Goal: Transaction & Acquisition: Purchase product/service

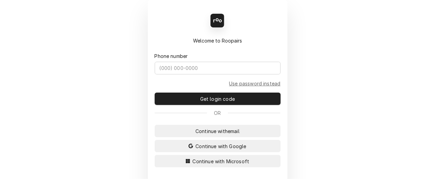
click at [137, 58] on div "Back Enter code Welcome to Roopairs Phone number Use password instead Get login…" at bounding box center [217, 89] width 435 height 179
click at [196, 160] on span "Continue with Microsoft" at bounding box center [221, 161] width 60 height 7
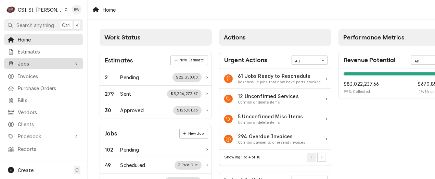
click at [37, 60] on span "Jobs" at bounding box center [44, 63] width 52 height 7
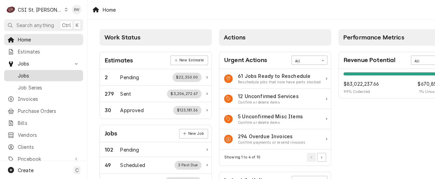
click at [37, 72] on span "Jobs" at bounding box center [49, 75] width 62 height 7
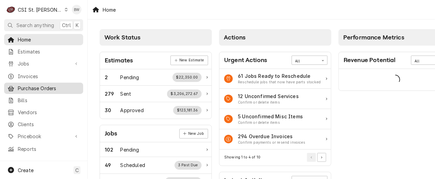
click at [39, 86] on span "Purchase Orders" at bounding box center [49, 88] width 62 height 7
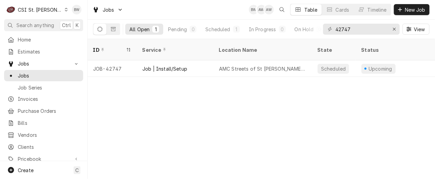
click at [64, 12] on div "Dynamic Content Wrapper" at bounding box center [66, 9] width 4 height 5
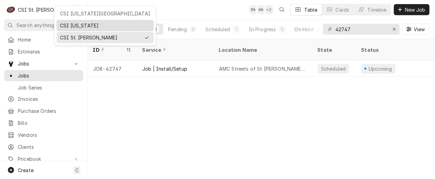
click at [70, 25] on div "CSI Kentucky" at bounding box center [105, 25] width 90 height 7
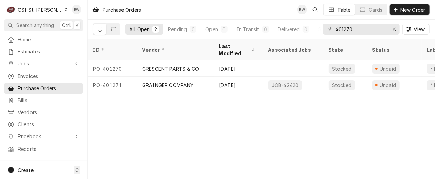
click at [65, 10] on icon "Dynamic Content Wrapper" at bounding box center [66, 9] width 3 height 3
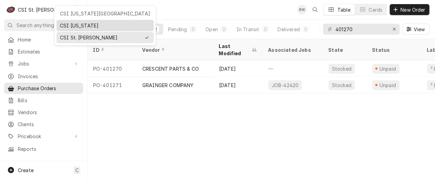
click at [63, 23] on div "CSI Kentucky" at bounding box center [105, 25] width 90 height 7
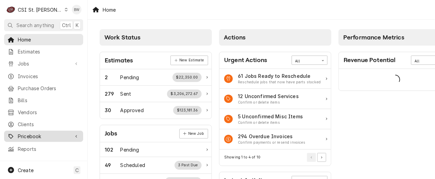
click at [40, 133] on span "Pricebook" at bounding box center [44, 136] width 52 height 7
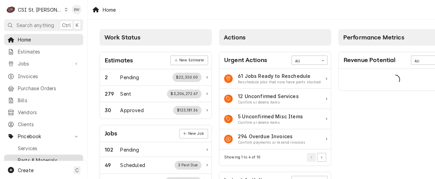
click at [40, 157] on span "Parts & Materials" at bounding box center [49, 160] width 62 height 7
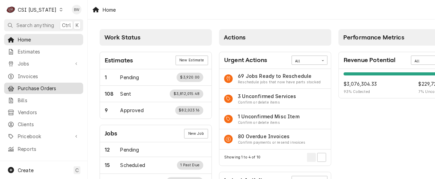
click at [41, 85] on span "Purchase Orders" at bounding box center [49, 88] width 62 height 7
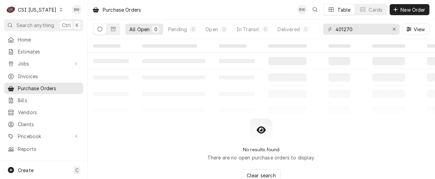
click at [333, 31] on div "401270" at bounding box center [361, 29] width 77 height 11
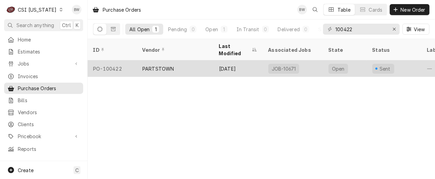
type input "100422"
click at [118, 60] on div "PO-100422" at bounding box center [112, 68] width 49 height 16
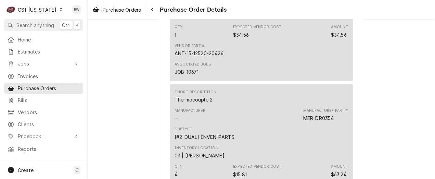
scroll to position [548, 0]
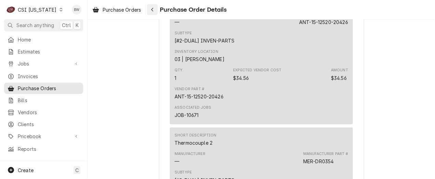
click at [157, 11] on button "Navigate back" at bounding box center [152, 9] width 11 height 11
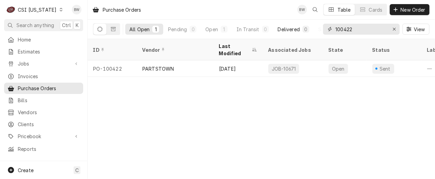
drag, startPoint x: 357, startPoint y: 30, endPoint x: 313, endPoint y: 30, distance: 44.5
click at [314, 30] on div "All Open 1 Pending 0 Open 1 In Transit 0 Delivered 0 Stocked 0 100422 View" at bounding box center [261, 29] width 337 height 19
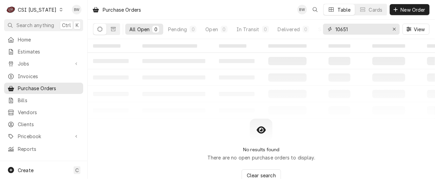
type input "10651"
click at [60, 11] on icon "Dynamic Content Wrapper" at bounding box center [61, 9] width 3 height 3
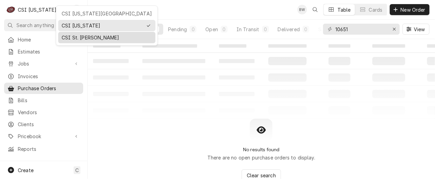
click at [75, 34] on div "CSI St. [PERSON_NAME]" at bounding box center [107, 37] width 90 height 7
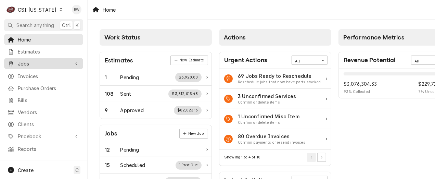
click at [34, 64] on span "Jobs" at bounding box center [44, 63] width 52 height 7
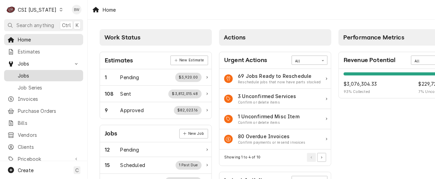
click at [28, 74] on span "Jobs" at bounding box center [49, 75] width 62 height 7
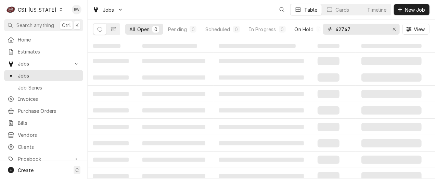
drag, startPoint x: 344, startPoint y: 30, endPoint x: 317, endPoint y: 29, distance: 27.1
click at [317, 30] on div "All Open 0 Pending 0 Scheduled 0 In Progress 0 On Hold 0 Completed 0 42747 View" at bounding box center [261, 29] width 337 height 19
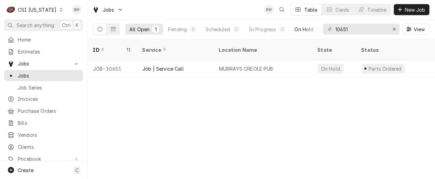
drag, startPoint x: 290, startPoint y: 108, endPoint x: 289, endPoint y: 115, distance: 7.2
click at [290, 108] on div "ID Service Location Name State Status Labels Techs Date Received Client Locatio…" at bounding box center [262, 109] width 348 height 140
drag, startPoint x: 362, startPoint y: 30, endPoint x: 320, endPoint y: 31, distance: 42.8
click at [320, 31] on div "All Open 1 Pending 0 Scheduled 0 In Progress 0 On Hold 1 Completed 0 10651 View" at bounding box center [261, 29] width 337 height 19
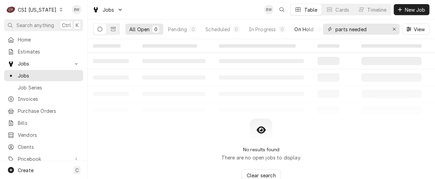
type input "parts needed"
click at [60, 11] on icon "Dynamic Content Wrapper" at bounding box center [61, 9] width 3 height 3
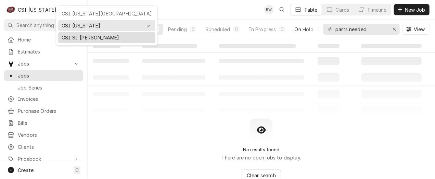
click at [70, 37] on div "CSI St. [PERSON_NAME]" at bounding box center [107, 37] width 90 height 7
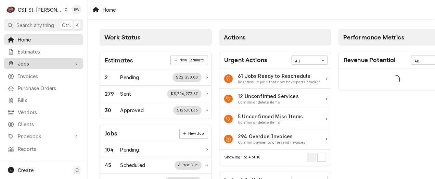
click at [36, 60] on span "Jobs" at bounding box center [44, 63] width 52 height 7
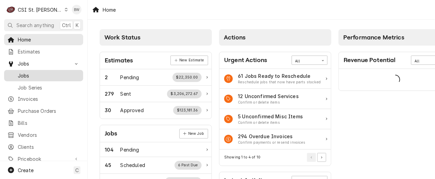
click at [35, 72] on span "Jobs" at bounding box center [49, 75] width 62 height 7
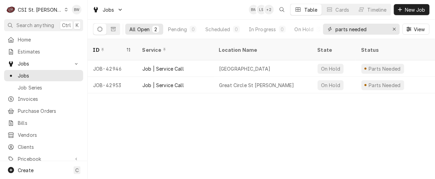
click at [368, 28] on input "parts needed" at bounding box center [361, 29] width 51 height 11
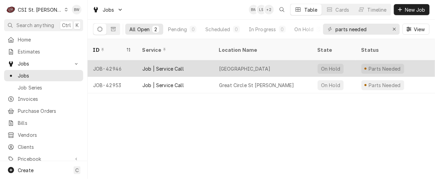
click at [120, 60] on div "JOB-42946" at bounding box center [112, 68] width 49 height 16
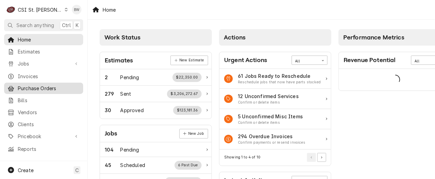
click at [31, 88] on span "Purchase Orders" at bounding box center [49, 88] width 62 height 7
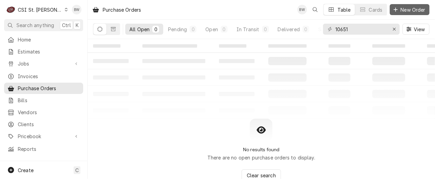
click at [402, 11] on span "New Order" at bounding box center [413, 9] width 27 height 7
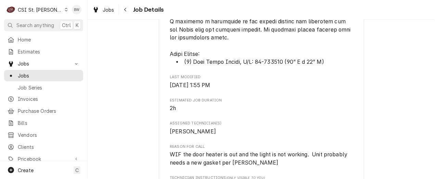
scroll to position [822, 0]
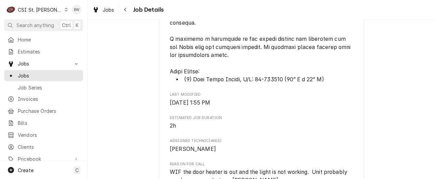
drag, startPoint x: 286, startPoint y: 112, endPoint x: 257, endPoint y: 110, distance: 29.9
drag, startPoint x: 257, startPoint y: 110, endPoint x: 263, endPoint y: 112, distance: 6.7
copy span "22-000002"
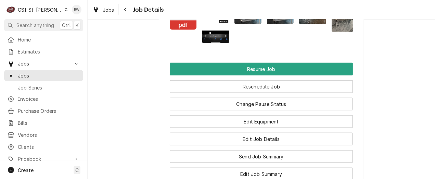
scroll to position [1336, 0]
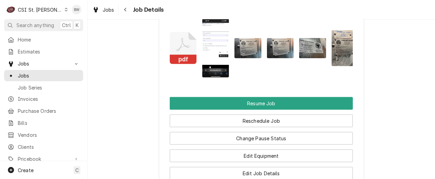
click at [213, 77] on img "Attachments" at bounding box center [215, 48] width 27 height 59
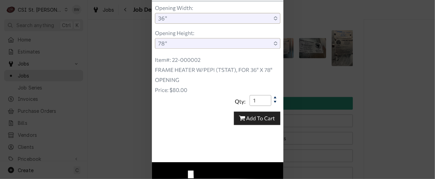
click at [213, 80] on img at bounding box center [218, 80] width 132 height 285
click at [235, 65] on img at bounding box center [218, 80] width 132 height 285
click at [255, 5] on img at bounding box center [218, 80] width 132 height 285
click at [303, 36] on div at bounding box center [217, 89] width 435 height 179
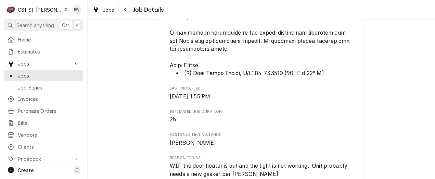
scroll to position [822, 0]
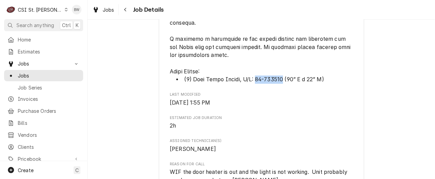
drag, startPoint x: 285, startPoint y: 112, endPoint x: 256, endPoint y: 113, distance: 28.4
drag, startPoint x: 256, startPoint y: 113, endPoint x: 262, endPoint y: 114, distance: 6.2
copy span "22-000002"
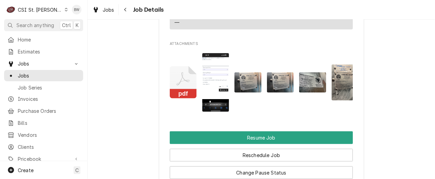
scroll to position [1336, 0]
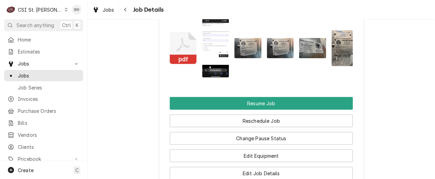
click at [209, 77] on img "Attachments" at bounding box center [215, 48] width 27 height 59
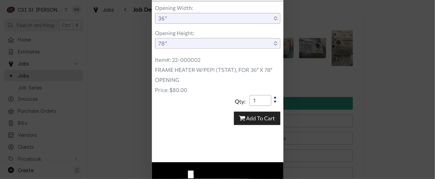
drag, startPoint x: 432, startPoint y: 143, endPoint x: 433, endPoint y: 152, distance: 8.3
click at [434, 160] on div at bounding box center [217, 89] width 435 height 179
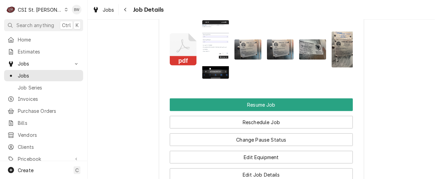
scroll to position [1264, 0]
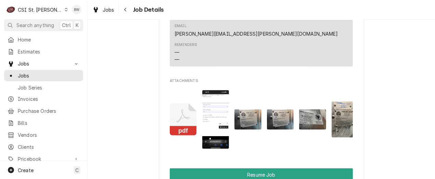
click at [208, 149] on img "Attachments" at bounding box center [215, 119] width 27 height 59
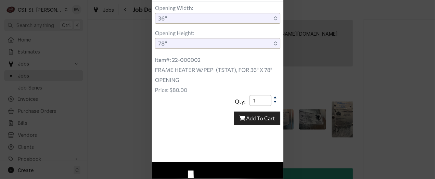
click at [138, 77] on div at bounding box center [217, 89] width 435 height 179
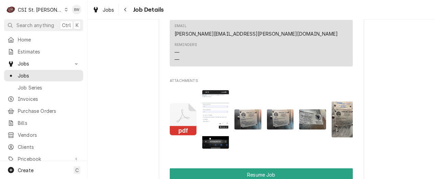
drag, startPoint x: 218, startPoint y: 53, endPoint x: 215, endPoint y: 82, distance: 29.2
click at [215, 67] on div "Email vicky.stuesse@csi1.com Reminders — —" at bounding box center [261, 43] width 183 height 47
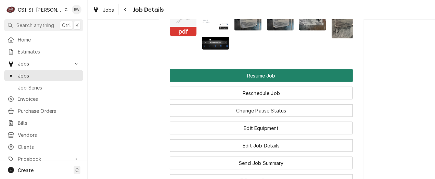
scroll to position [1367, 0]
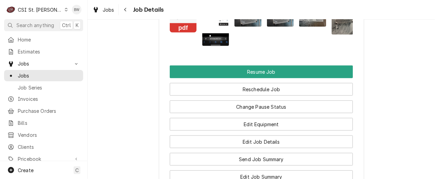
click at [211, 46] on img "Attachments" at bounding box center [215, 16] width 27 height 59
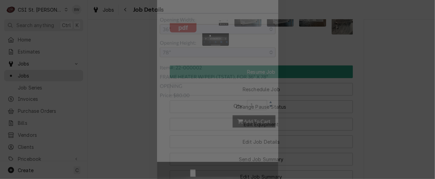
click at [131, 58] on div at bounding box center [217, 89] width 435 height 179
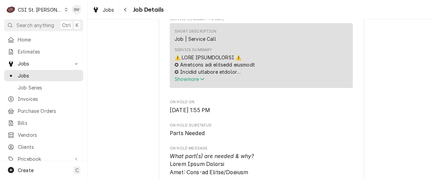
scroll to position [442, 0]
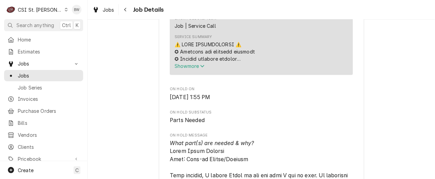
click at [183, 69] on span "Show more" at bounding box center [190, 66] width 30 height 6
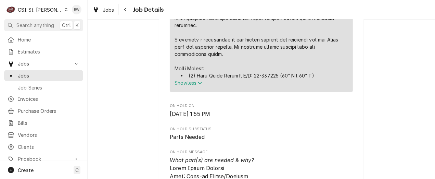
scroll to position [1093, 0]
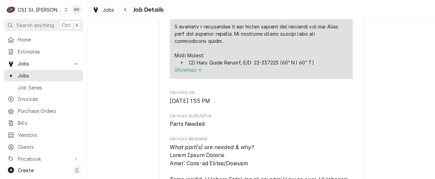
drag, startPoint x: 318, startPoint y: 86, endPoint x: 163, endPoint y: 82, distance: 154.9
click at [163, 82] on div "Cathedral Tower - St Louis Archdioces Cathedral Tower / 325 N Newstead Ave, St …" at bounding box center [261, 53] width 205 height 2204
drag, startPoint x: 163, startPoint y: 82, endPoint x: 180, endPoint y: 81, distance: 17.5
copy div "⚠️ 𝗙𝗢𝗥𝗠 𝗜𝗡𝗦𝗧𝗥𝗨𝗖𝗧𝗜𝗢𝗡𝗦 ⚠️ ✪ 𝗖𝗼𝗺𝗽𝗹𝗲𝘁𝗲 𝗮𝗹𝗹 𝗿𝗲𝗹𝗲𝘃𝗮𝗻𝘁 𝘀𝗲𝗰𝘁𝗶𝗼𝗻𝘀 ✪ 𝗣𝗿𝗼𝘃𝗶𝗱𝗲 𝗱𝗲𝘁𝗮𝗶𝗹𝗲𝗱 𝗮𝗻𝘀…"
click at [136, 78] on div "Parts Needed Cathedral Tower - St Louis Archdioces Cathedral Tower / 325 N News…" at bounding box center [262, 47] width 348 height 2227
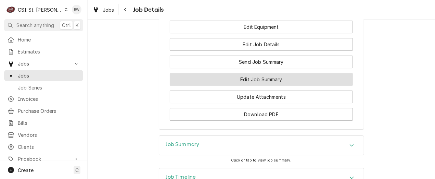
scroll to position [2123, 0]
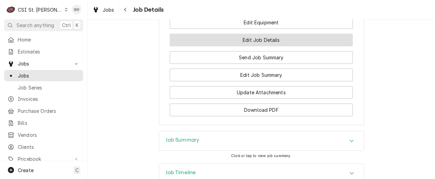
click at [201, 46] on button "Edit Job Details" at bounding box center [261, 40] width 183 height 13
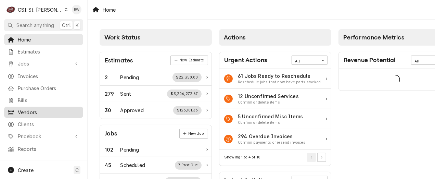
click at [34, 109] on span "Vendors" at bounding box center [49, 112] width 62 height 7
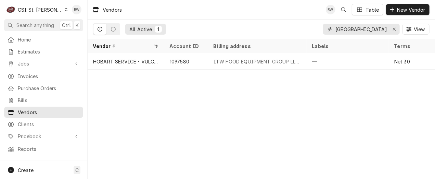
drag, startPoint x: 359, startPoint y: 29, endPoint x: 328, endPoint y: 28, distance: 31.2
click at [328, 28] on div "[GEOGRAPHIC_DATA]" at bounding box center [361, 29] width 77 height 11
type input "kps"
click at [131, 13] on div "Vendors BW Table New Vendor" at bounding box center [262, 9] width 348 height 19
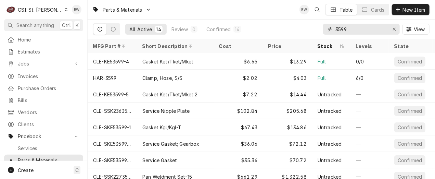
drag, startPoint x: 346, startPoint y: 31, endPoint x: 327, endPoint y: 30, distance: 19.2
click at [327, 30] on div "3599" at bounding box center [361, 29] width 77 height 11
paste input "Parts Needed: • (1) Door Frame Heater, P/N: 22-000002 (36” W x 78” H)"
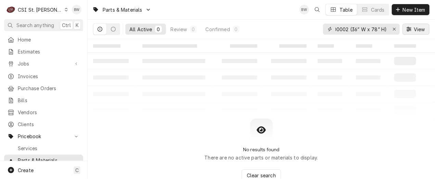
drag, startPoint x: 350, startPoint y: 29, endPoint x: 418, endPoint y: 29, distance: 68.2
click at [409, 31] on div "Parts Needed: • (1) Door Frame Heater, P/N: 22-000002 (36” W x 78” H) View" at bounding box center [376, 29] width 107 height 19
drag, startPoint x: 360, startPoint y: 29, endPoint x: 289, endPoint y: 30, distance: 70.9
click at [290, 30] on div "All Active 0 Review 0 Confirmed 0 Parts Needed: • (1) Door Frame Heater, P/N: 2…" at bounding box center [261, 29] width 337 height 19
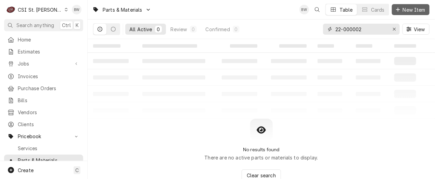
type input "22-000002"
drag, startPoint x: 405, startPoint y: 8, endPoint x: 400, endPoint y: 8, distance: 5.5
click at [405, 8] on span "New Item" at bounding box center [414, 9] width 25 height 7
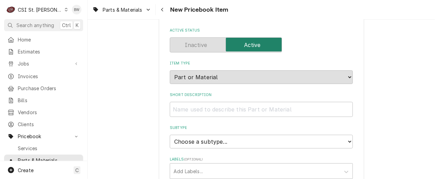
scroll to position [68, 0]
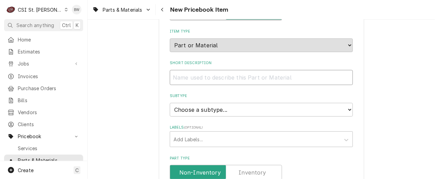
click at [188, 74] on input "Short Description" at bounding box center [261, 77] width 183 height 15
type textarea "x"
type input "HE"
type textarea "x"
type input "HEA"
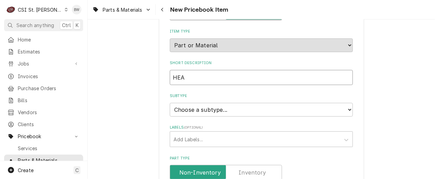
type textarea "x"
type input "HEAT"
type textarea "x"
type input "HEATR"
type textarea "x"
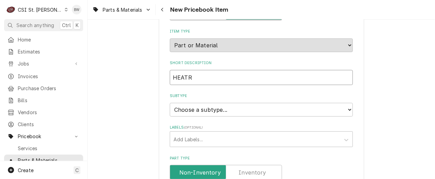
type input "HEATRE"
type textarea "x"
type input "HEATRE"
type textarea "x"
type input "HEATRE W"
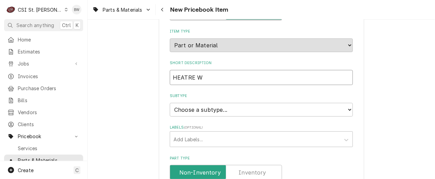
type textarea "x"
type input "HEATRE WI"
type textarea "x"
type input "HEATRE WIR"
type textarea "x"
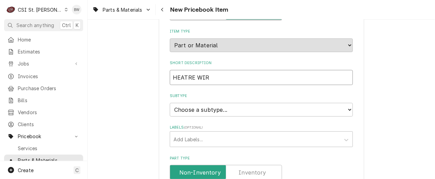
type input "HEATRE WIRE"
type textarea "x"
type input "HEATRE WIRE"
type textarea "x"
type input "HEATRE WIRE w"
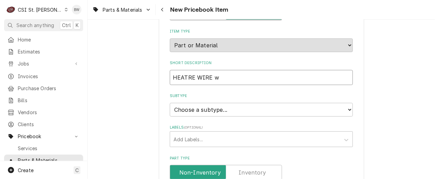
type textarea "x"
type input "HEATRE WIRE w?"
type textarea "x"
type input "HEATRE WIRE w?"
type textarea "x"
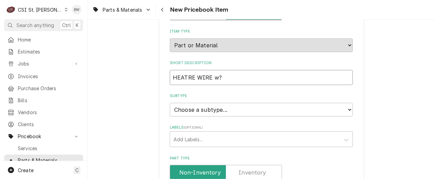
type input "HEATRE WIRE w?"
type textarea "x"
type input "HEATRE WIRE w"
type textarea "x"
type input "HEATRE WIRE"
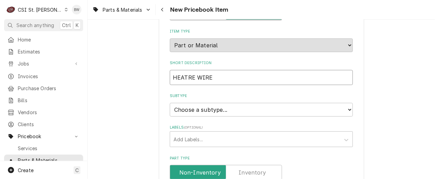
type textarea "x"
type input "HEATRE WIRE W"
type textarea "x"
type input "HEATRE WIRE W/"
type textarea "x"
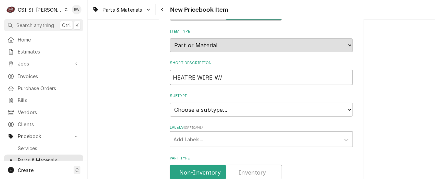
type input "HEATRE WIRE W/"
type textarea "x"
type input "HEATRE WIRE W/ T"
type textarea "x"
type input "HEATRE WIRE W/ TS"
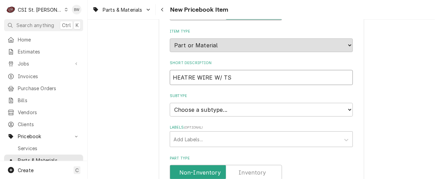
type textarea "x"
type input "HEATRE WIRE W/ TST"
type textarea "x"
type input "HEATRE WIRE W/ TSTA"
type textarea "x"
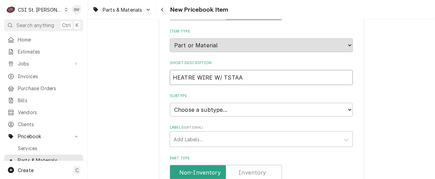
type input "HEATRE WIRE W/ TSTAAT"
type textarea "x"
type input "HEATRE WIRE W/ TSTAA"
type textarea "x"
type input "HEATRE WIRE W/ TSTA"
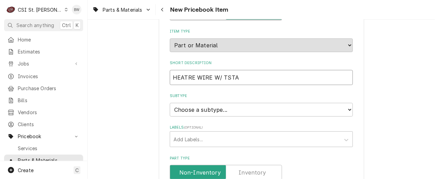
type textarea "x"
type input "HEATRE WIRE W/ TSTAT"
type textarea "x"
type input "HEATRE WIRE W/ TSTAT"
type textarea "x"
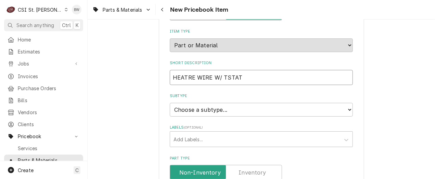
type input "HEATRE WIRE W/ TSTAT 3"
type textarea "x"
type input "HEATRE WIRE W/ TSTAT 36"
type textarea "x"
type input "HEATRE WIRE W/ TSTAT 36X"
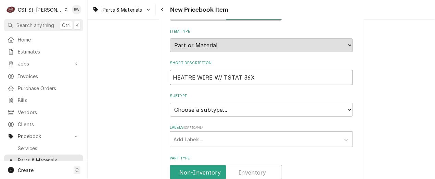
type textarea "x"
type input "HEATRE WIRE W/ TSTAT 36X7"
type textarea "x"
type input "HEATRE WIRE W/ TSTAT 36X78"
click at [213, 107] on select "Choose a subtype... [#2-DUAL] AFTERHRS-WH-CHG-2 [#2-DUAL] BEV-EQUIP [#2-DUAL] B…" at bounding box center [261, 110] width 183 height 14
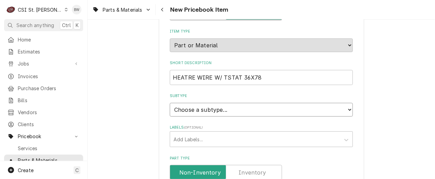
select select "1"
click at [170, 103] on select "Choose a subtype... [#2-DUAL] AFTERHRS-WH-CHG-2 [#2-DUAL] BEV-EQUIP [#2-DUAL] B…" at bounding box center [261, 110] width 183 height 14
type textarea "x"
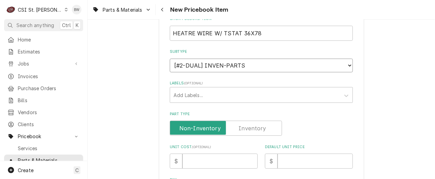
scroll to position [205, 0]
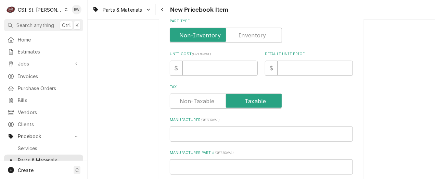
click at [246, 35] on label "Part Type" at bounding box center [226, 35] width 112 height 15
click at [246, 35] on input "Part Type" at bounding box center [226, 35] width 106 height 15
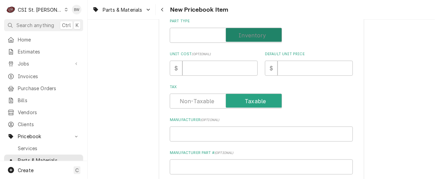
checkbox input "true"
click at [203, 66] on input "Unit Cost ( optional )" at bounding box center [220, 68] width 75 height 15
type textarea "x"
type input "8"
type textarea "x"
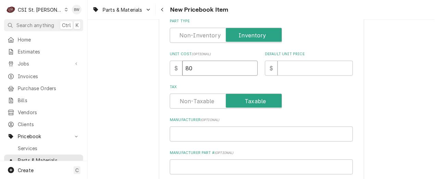
type input "80"
type textarea "x"
type input "1"
type textarea "x"
type input "16"
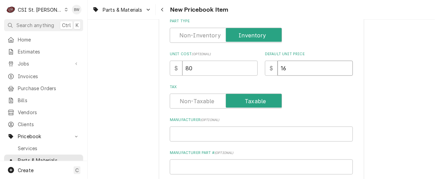
type textarea "x"
type input "160"
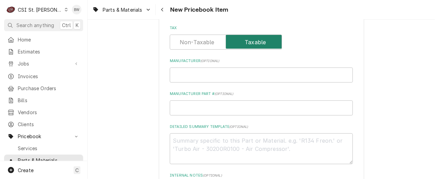
scroll to position [274, 0]
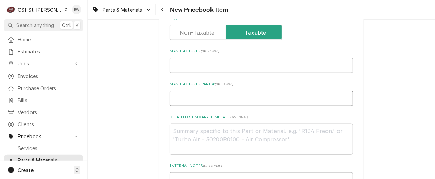
type textarea "x"
type input "K"
type textarea "x"
type input "KP"
type textarea "x"
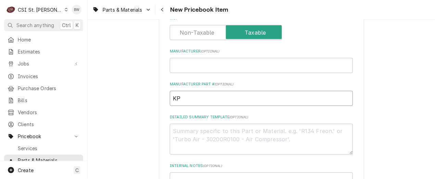
type input "KPS"
type textarea "x"
click at [189, 102] on input "KPS-" at bounding box center [261, 98] width 183 height 15
type input "KPS-"
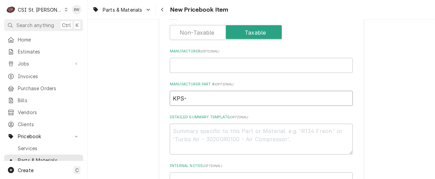
click at [187, 100] on input "KPS-" at bounding box center [261, 98] width 183 height 15
type textarea "x"
type input "KPS-2"
type textarea "x"
type input "KPS-22"
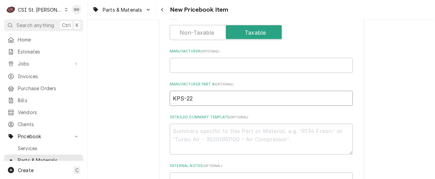
type textarea "x"
type input "KPS-220"
type textarea "x"
type input "KPS-2200"
type textarea "x"
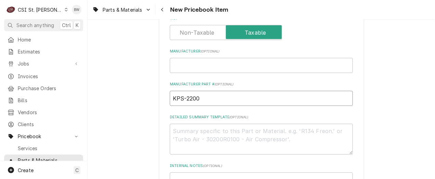
type input "KPS-22000"
type textarea "x"
type input "KPS-220000"
type textarea "x"
type input "KPS-2200000"
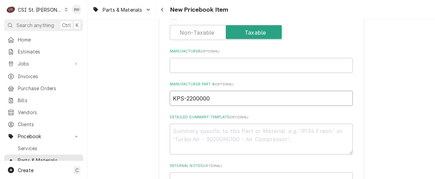
type textarea "x"
type input "KPS-22000002"
click at [190, 99] on input "KPS-22000002" at bounding box center [261, 98] width 183 height 15
type textarea "x"
type input "KPS-22-000002"
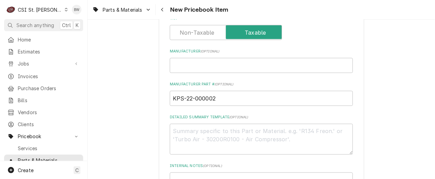
click at [243, 118] on label "Detailed Summary Template ( optional )" at bounding box center [261, 116] width 183 height 5
click at [243, 124] on textarea "Detailed Summary Template ( optional )" at bounding box center [261, 139] width 183 height 31
click at [339, 82] on label "Manufacturer Part # ( optional )" at bounding box center [261, 84] width 183 height 5
click at [339, 91] on input "KPS-22-000002" at bounding box center [261, 98] width 183 height 15
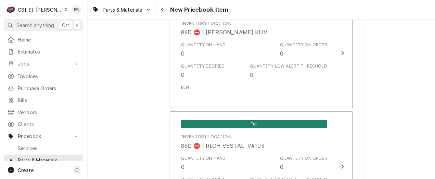
scroll to position [5718, 0]
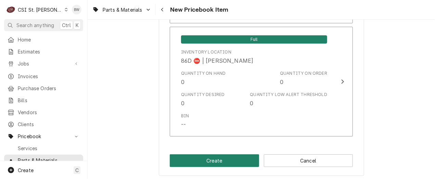
click at [210, 155] on button "Create" at bounding box center [214, 160] width 89 height 13
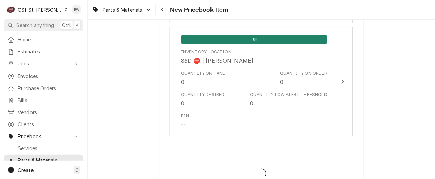
type textarea "x"
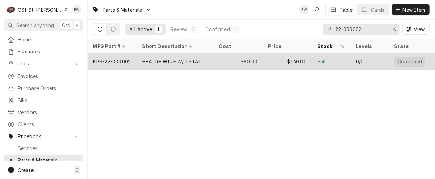
click at [128, 60] on div "KPS-22-000002" at bounding box center [112, 61] width 38 height 7
click at [128, 59] on div "KPS-22-000002" at bounding box center [112, 61] width 38 height 7
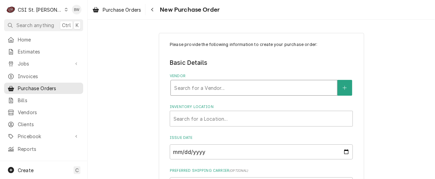
click at [180, 87] on div "Vendor" at bounding box center [254, 88] width 160 height 12
type input "22-000002"
drag, startPoint x: 213, startPoint y: 88, endPoint x: 147, endPoint y: 86, distance: 65.8
click at [147, 86] on div "Please provide the following information to create your purchase order: Basic D…" at bounding box center [262, 154] width 348 height 255
type input "kps"
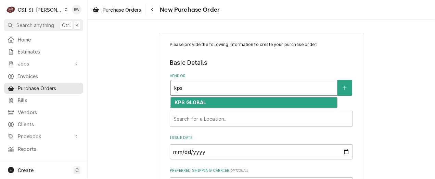
click at [177, 101] on strong "KPS GLOBAL" at bounding box center [191, 102] width 32 height 6
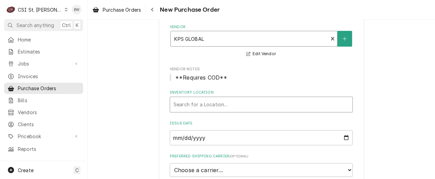
scroll to position [68, 0]
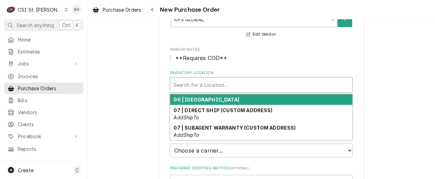
click at [186, 79] on div "Inventory Location" at bounding box center [262, 85] width 176 height 12
click at [188, 97] on strong "00 | STL WAREHOUSE" at bounding box center [207, 100] width 66 height 6
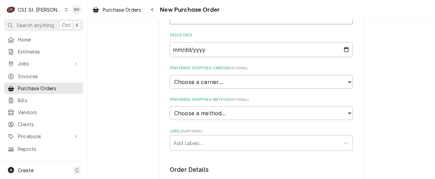
scroll to position [171, 0]
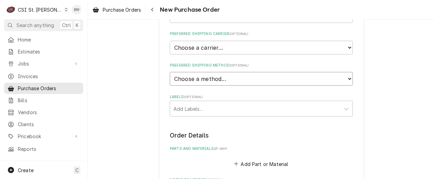
click at [189, 78] on select "Choose a method... Ground Next Day Early AM Next Day Air 2 Day Air Other" at bounding box center [261, 79] width 183 height 14
select select "1"
click at [170, 72] on select "Choose a method... Ground Next Day Early AM Next Day Air 2 Day Air Other" at bounding box center [261, 79] width 183 height 14
type textarea "x"
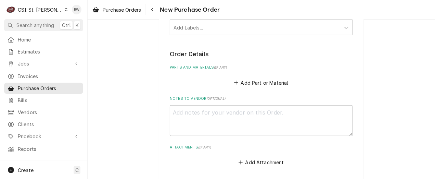
scroll to position [274, 0]
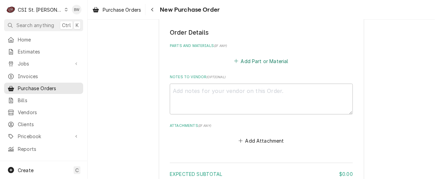
click at [254, 60] on button "Add Part or Material" at bounding box center [261, 61] width 57 height 10
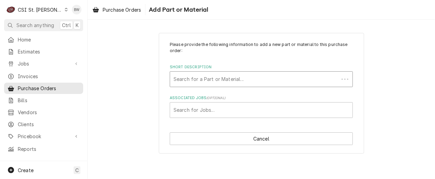
click at [188, 79] on div "Short Description" at bounding box center [255, 79] width 162 height 12
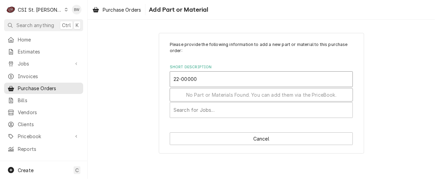
type input "22-000002"
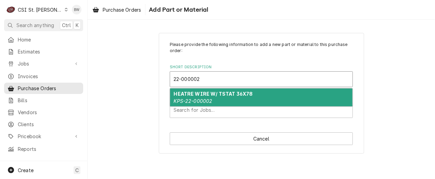
click at [197, 93] on strong "HEATRE WIRE W/ TSTAT 36X78" at bounding box center [213, 94] width 79 height 6
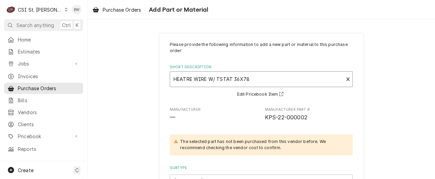
type textarea "x"
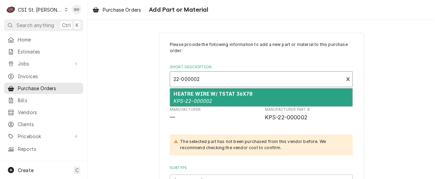
click at [174, 78] on input "22-000002" at bounding box center [188, 79] width 28 height 11
type input "22-000002"
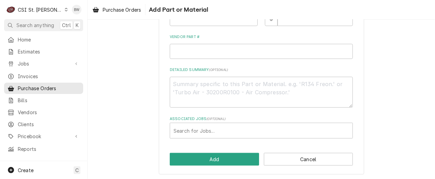
scroll to position [227, 0]
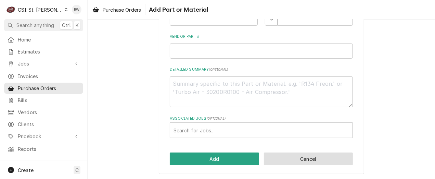
click at [293, 155] on button "Cancel" at bounding box center [308, 158] width 89 height 13
type textarea "x"
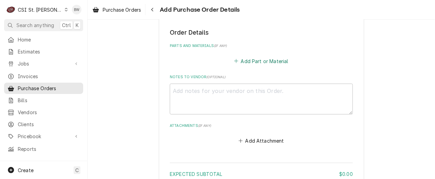
click at [246, 58] on button "Add Part or Material" at bounding box center [261, 61] width 57 height 10
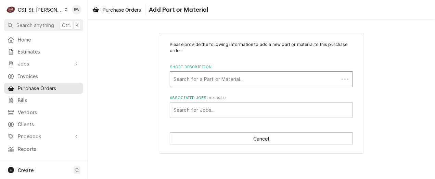
click at [192, 80] on div "Short Description" at bounding box center [255, 79] width 162 height 12
type input "22-000002"
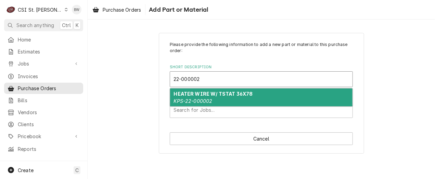
click at [193, 95] on strong "HEATER WIRE W/ TSTAT 36X78" at bounding box center [213, 94] width 79 height 6
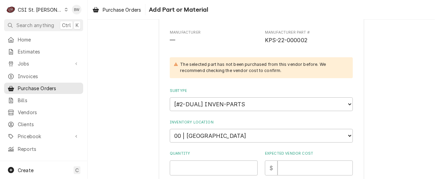
scroll to position [103, 0]
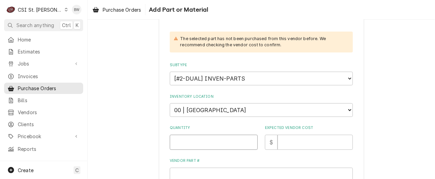
click at [188, 143] on input "Quantity" at bounding box center [214, 142] width 88 height 15
type textarea "x"
type input "1"
type textarea "x"
type input "8"
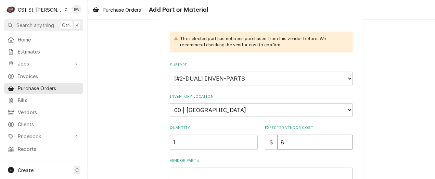
type textarea "x"
type input "80"
type textarea "x"
type input "80.0"
type textarea "x"
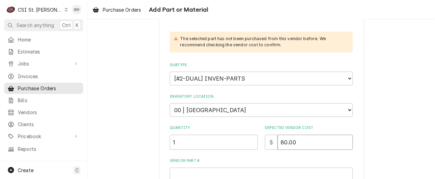
type input "80.00"
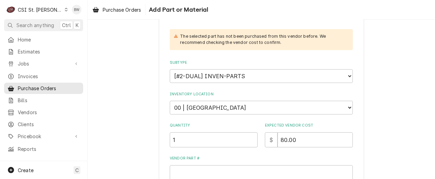
click at [275, 153] on div "Please provide the following information to add a new part or material to this …" at bounding box center [261, 97] width 183 height 323
click at [274, 154] on div "Please provide the following information to add a new part or material to this …" at bounding box center [261, 97] width 183 height 323
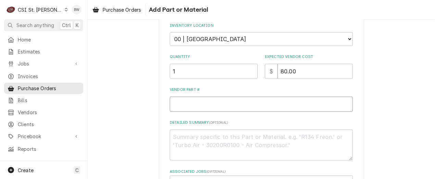
click at [177, 103] on input "Vendor Part #" at bounding box center [261, 104] width 183 height 15
type textarea "x"
type input "K"
type textarea "x"
type input "KP"
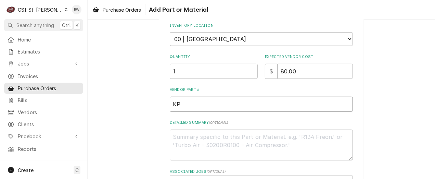
type textarea "x"
type input "KPS"
type textarea "x"
type input "KPS-"
type textarea "x"
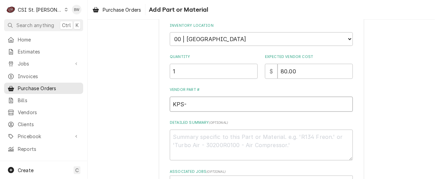
type input "KPS-2"
type textarea "x"
type input "KPS-22"
type textarea "x"
type input "KPS-22-"
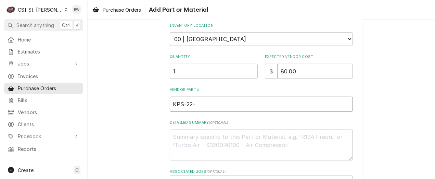
type textarea "x"
type input "KPS-22-0"
type textarea "x"
type input "KPS-22-00"
type textarea "x"
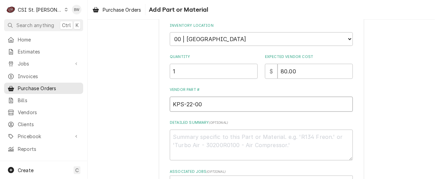
type input "KPS-22-000"
type textarea "x"
type input "KPS-22-0000"
type textarea "x"
type input "KPS-22-00000"
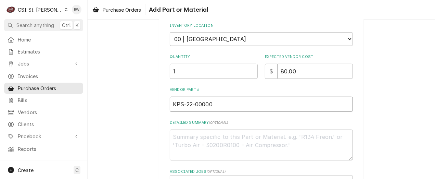
type textarea "x"
type input "KPS-22-000002"
click at [231, 113] on div "Please provide the following information to add a new part or material to this …" at bounding box center [261, 29] width 183 height 323
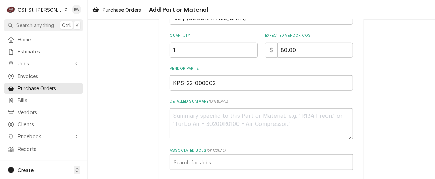
scroll to position [227, 0]
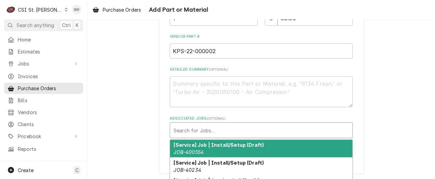
click at [204, 127] on div "Associated Jobs" at bounding box center [262, 130] width 176 height 12
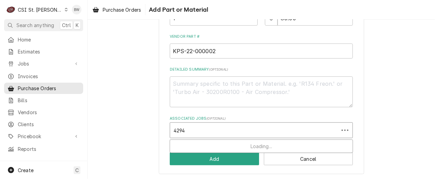
type input "42946"
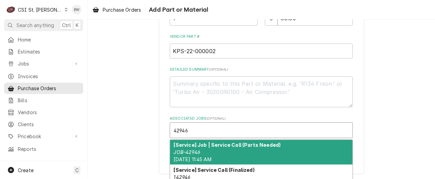
click at [189, 142] on strong "[Service] Job | Service Call (Parts Needed)" at bounding box center [227, 145] width 107 height 6
type textarea "x"
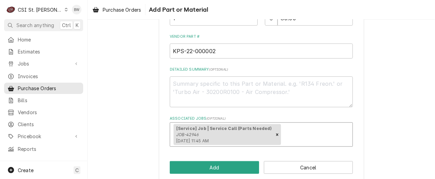
scroll to position [235, 0]
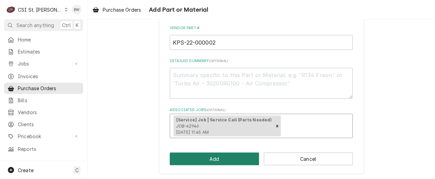
click at [211, 157] on button "Add" at bounding box center [214, 158] width 89 height 13
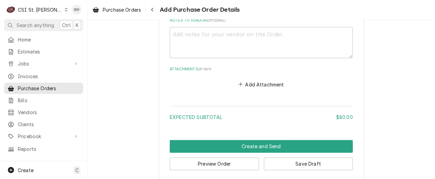
scroll to position [496, 0]
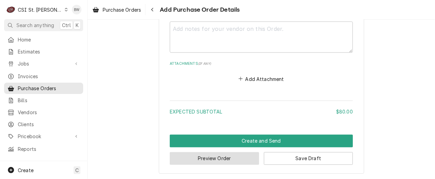
click at [205, 154] on button "Preview Order" at bounding box center [214, 158] width 89 height 13
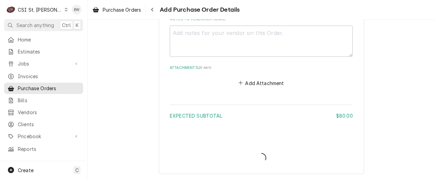
type textarea "x"
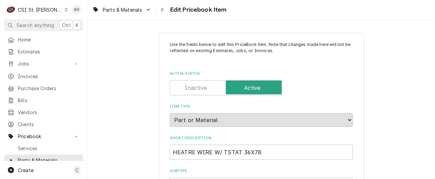
scroll to position [34, 0]
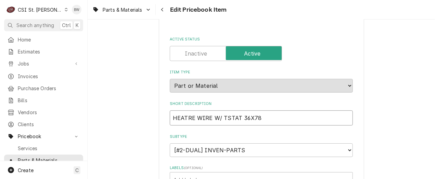
click at [191, 117] on input "HEATRE WIRE W/ TSTAT 36X78" at bounding box center [261, 117] width 183 height 15
type textarea "x"
type input "HEATR WIRE W/ TSTAT 36X78"
type textarea "x"
type input "HEAT WIRE W/ TSTAT 36X78"
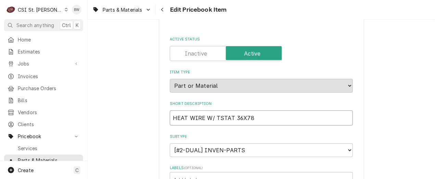
type textarea "x"
type input "HEATE WIRE W/ TSTAT 36X78"
type textarea "x"
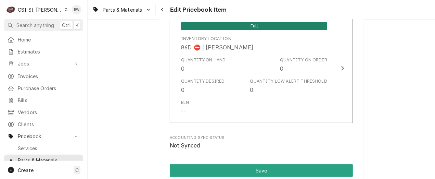
scroll to position [5870, 0]
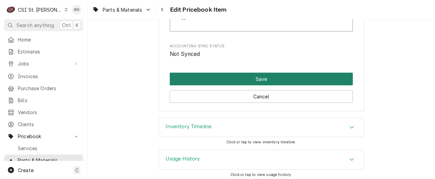
type input "HEATER WIRE W/ TSTAT 36X78"
click at [224, 73] on button "Save" at bounding box center [261, 79] width 183 height 13
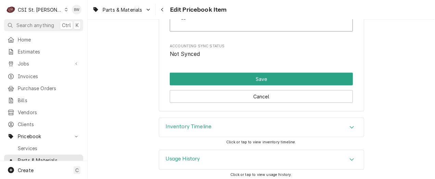
scroll to position [5866, 0]
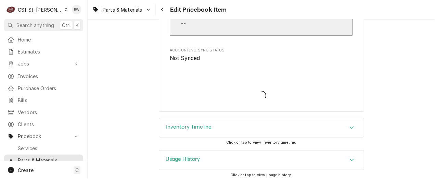
type textarea "x"
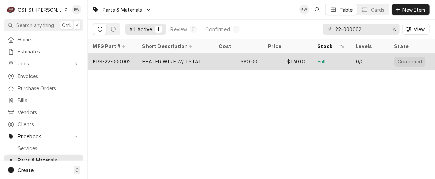
click at [154, 58] on div "HEATER WIRE W/ TSTAT 36X78" at bounding box center [175, 61] width 66 height 7
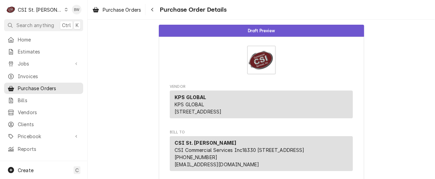
drag, startPoint x: 149, startPoint y: 46, endPoint x: 148, endPoint y: 52, distance: 6.6
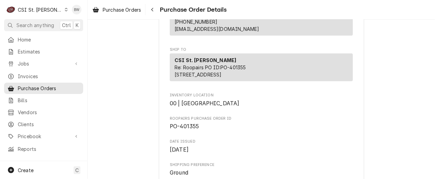
scroll to position [137, 0]
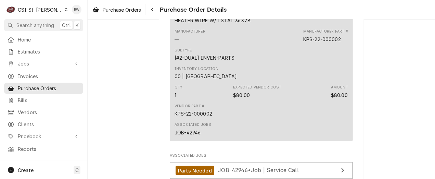
scroll to position [377, 0]
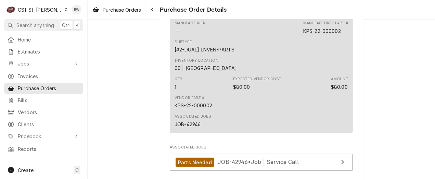
click at [231, 55] on div "Subtype [#2-DUAL] INVEN-PARTS" at bounding box center [262, 46] width 174 height 18
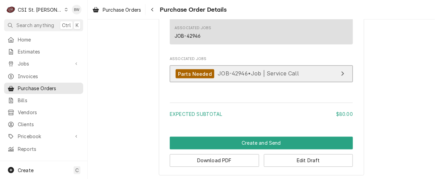
scroll to position [479, 0]
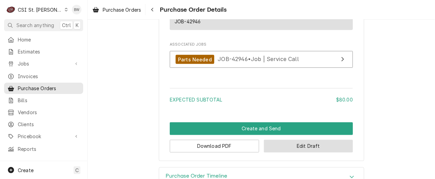
click at [290, 152] on button "Edit Draft" at bounding box center [308, 146] width 89 height 13
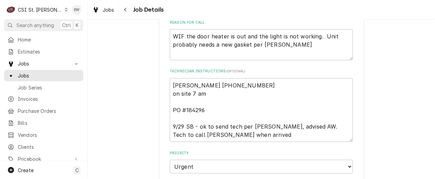
scroll to position [137, 0]
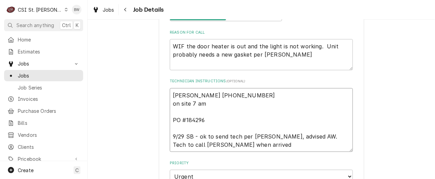
click at [171, 95] on textarea "Chris 314-422-1912 on site 7 am PO #184296 9/29 SB - ok to send tech per Chris,…" at bounding box center [261, 120] width 183 height 64
type textarea "x"
type textarea "Chris 314-422-1912 on site 7 am PO #184296 9/29 SB - ok to send tech per Chris,…"
type textarea "x"
type textarea "Chris 314-422-1912 on site 7 am PO #184296 9/29 SB - ok to send tech per Chris,…"
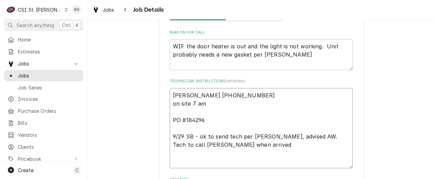
type textarea "x"
type textarea "O Chris 314-422-1912 on site 7 am PO #184296 9/29 SB - ok to send tech per Chri…"
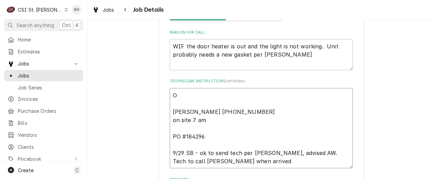
type textarea "x"
type textarea "OR Chris 314-422-1912 on site 7 am PO #184296 9/29 SB - ok to send tech per Chr…"
type textarea "x"
type textarea "ORd Chris 314-422-1912 on site 7 am PO #184296 9/29 SB - ok to send tech per Ch…"
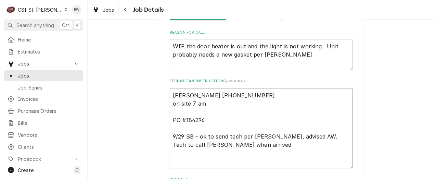
type textarea "x"
type textarea "ORd f Chris 314-422-1912 on site 7 am PO #184296 9/29 SB - ok to send tech per …"
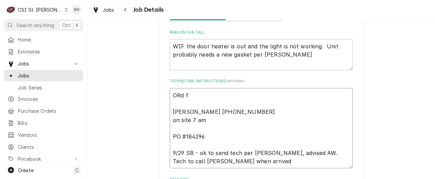
type textarea "x"
type textarea "ORd fo Chris 314-422-1912 on site 7 am PO #184296 9/29 SB - ok to send tech per…"
type textarea "x"
type textarea "ORd for Chris 314-422-1912 on site 7 am PO #184296 9/29 SB - ok to send tech pe…"
type textarea "x"
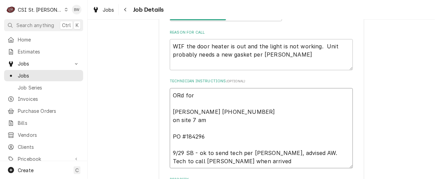
type textarea "ORd form Chris 314-422-1912 on site 7 am PO #184296 9/29 SB - ok to send tech p…"
type textarea "x"
type textarea "ORd form Chris 314-422-1912 on site 7 am PO #184296 9/29 SB - ok to send tech p…"
type textarea "x"
type textarea "ORd form K Chris 314-422-1912 on site 7 am PO #184296 9/29 SB - ok to send tech…"
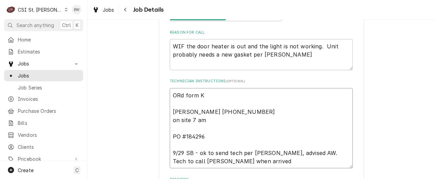
type textarea "x"
type textarea "ORd form KP Chris 314-422-1912 on site 7 am PO #184296 9/29 SB - ok to send tec…"
type textarea "x"
type textarea "ORd form KPS Chris 314-422-1912 on site 7 am PO #184296 9/29 SB - ok to send te…"
type textarea "x"
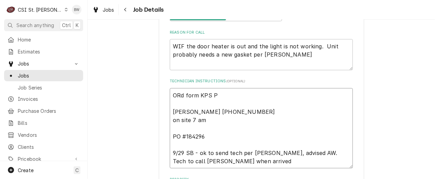
type textarea "ORd form KPS PO Chris 314-422-1912 on site 7 am PO #184296 9/29 SB - ok to send…"
type textarea "x"
type textarea "ORd form KPS PO Chris 314-422-1912 on site 7 am PO #184296 9/29 SB - ok to send…"
click at [190, 96] on textarea "ORd form KPS PO Chris 314-422-1912 on site 7 am PO #184296 9/29 SB - ok to send…" at bounding box center [261, 128] width 183 height 80
type textarea "x"
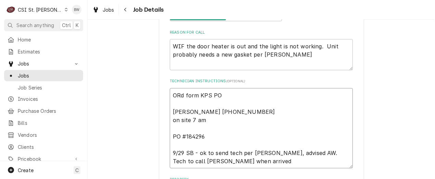
type textarea "ORd fom KPS PO Chris 314-422-1912 on site 7 am PO #184296 9/29 SB - ok to send …"
type textarea "x"
type textarea "ORd fm KPS PO Chris 314-422-1912 on site 7 am PO #184296 9/29 SB - ok to send t…"
type textarea "x"
type textarea "ORd frm KPS PO Chris 314-422-1912 on site 7 am PO #184296 9/29 SB - ok to send …"
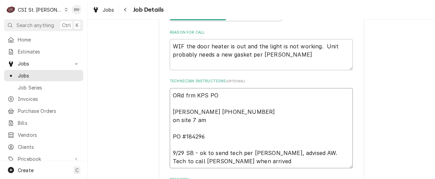
type textarea "x"
type textarea "ORd from KPS PO Chris 314-422-1912 on site 7 am PO #184296 9/29 SB - ok to send…"
type textarea "x"
click at [233, 94] on textarea "ORd from KPS PO Chris 314-422-1912 on site 7 am PO #184296 9/29 SB - ok to send…" at bounding box center [261, 128] width 183 height 80
type textarea "ORd from KPS PO Chris 314-422-1912 on site 7 am PO #184296 9/29 SB - ok to send…"
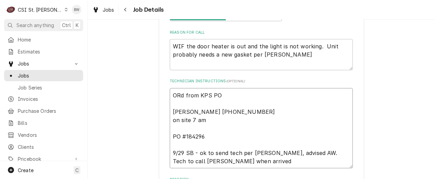
type textarea "x"
type textarea "ORd from KPS PO 4 Chris 314-422-1912 on site 7 am PO #184296 9/29 SB - ok to se…"
type textarea "x"
type textarea "ORd from KPS PO 401 Chris 314-422-1912 on site 7 am PO #184296 9/29 SB - ok to …"
type textarea "x"
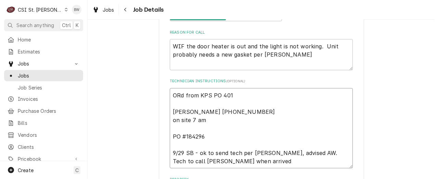
type textarea "ORd from KPS PO 4013 Chris 314-422-1912 on site 7 am PO #184296 9/29 SB - ok to…"
type textarea "x"
type textarea "ORd from KPS PO 40135 Chris 314-422-1912 on site 7 am PO #184296 9/29 SB - ok t…"
type textarea "x"
type textarea "ORd from KPS PO 401355 Chris 314-422-1912 on site 7 am PO #184296 9/29 SB - ok …"
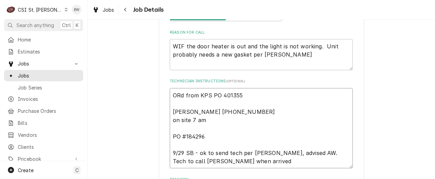
type textarea "x"
type textarea "ORd from KPS PO 401355, Chris 314-422-1912 on site 7 am PO #184296 9/29 SB - ok…"
type textarea "x"
type textarea "ORd from KPS PO 401355,2 Chris 314-422-1912 on site 7 am PO #184296 9/29 SB - o…"
type textarea "x"
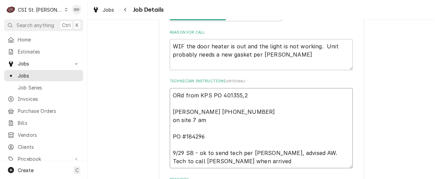
type textarea "ORd from KPS PO 401355,22 Chris 314-422-1912 on site 7 am PO #184296 9/29 SB - …"
type textarea "x"
type textarea "ORd from KPS PO 401355,22- Chris 314-422-1912 on site 7 am PO #184296 9/29 SB -…"
type textarea "x"
type textarea "ORd from KPS PO 401355,22-0 Chris 314-422-1912 on site 7 am PO #184296 9/29 SB …"
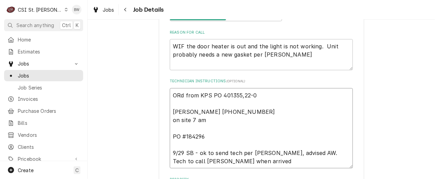
type textarea "x"
type textarea "ORd from KPS PO 401355,22-00 Chris 314-422-1912 on site 7 am PO #184296 9/29 SB…"
type textarea "x"
type textarea "ORd from KPS PO 401355,22-000 Chris 314-422-1912 on site 7 am PO #184296 9/29 S…"
type textarea "x"
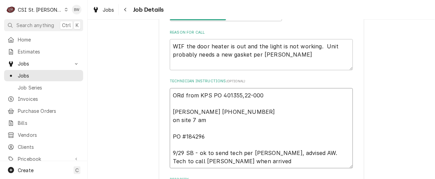
type textarea "ORd from KPS PO 401355,22-0000 Chris 314-422-1912 on site 7 am PO #184296 9/29 …"
type textarea "x"
type textarea "ORd from KPS PO 401355,22-00000 Chris 314-422-1912 on site 7 am PO #184296 9/29…"
type textarea "x"
type textarea "ORd from KPS PO 401355,22-00000- Chris 314-422-1912 on site 7 am PO #184296 9/2…"
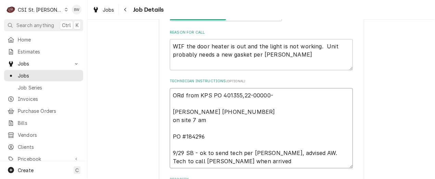
type textarea "x"
type textarea "ORd from KPS PO 401355,22-00000-2 Chris 314-422-1912 on site 7 am PO #184296 9/…"
type textarea "x"
type textarea "ORd from KPS PO 401355,22-00000-2 Chris 314-422-1912 on site 7 am PO #184296 9/…"
type textarea "x"
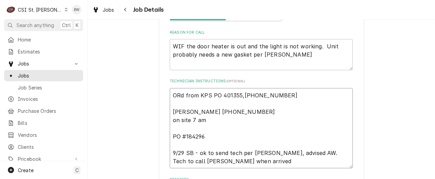
type textarea "ORd from KPS PO 401355,22-00000-2 D Chris 314-422-1912 on site 7 am PO #184296 …"
type textarea "x"
type textarea "ORd from KPS PO 401355,22-00000-2 Doo Chris 314-422-1912 on site 7 am PO #18429…"
type textarea "x"
type textarea "ORd from KPS PO 401355,22-00000-2 Door Chris 314-422-1912 on site 7 am PO #1842…"
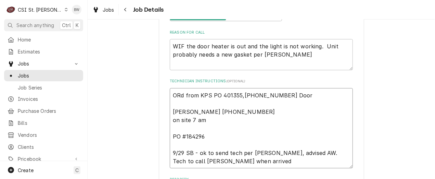
type textarea "x"
type textarea "ORd from KPS PO 401355,22-00000-2 Door f Chris 314-422-1912 on site 7 am PO #18…"
type textarea "x"
type textarea "ORd from KPS PO 401355,22-00000-2 Door fr Chris 314-422-1912 on site 7 am PO #1…"
type textarea "x"
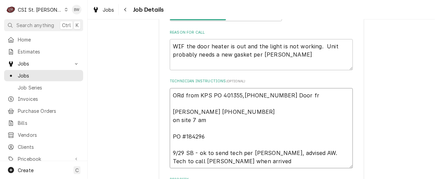
type textarea "ORd from KPS PO 401355,22-00000-2 Door fra Chris 314-422-1912 on site 7 am PO #…"
type textarea "x"
type textarea "ORd from KPS PO 401355,22-00000-2 Door fram Chris 314-422-1912 on site 7 am PO …"
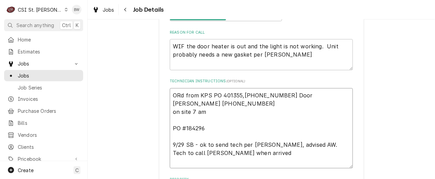
type textarea "x"
type textarea "ORd from KPS PO 401355,22-00000-2 Door frame Chris 314-422-1912 on site 7 am PO…"
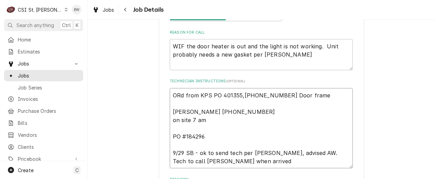
type textarea "x"
type textarea "ORd from KPS PO 401355,22-00000-2 Door frame Chris 314-422-1912 on site 7 am PO…"
type textarea "x"
type textarea "ORd from KPS PO 401355,22-00000-2 Door frame h Chris 314-422-1912 on site 7 am …"
type textarea "x"
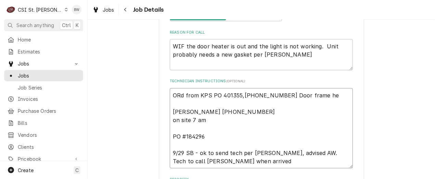
type textarea "ORd from KPS PO 401355,22-00000-2 Door frame hea Chris 314-422-1912 on site 7 a…"
type textarea "x"
type textarea "ORd from KPS PO 401355,22-00000-2 Door frame heat Chris 314-422-1912 on site 7 …"
type textarea "x"
type textarea "ORd from KPS PO 401355,22-00000-2 Door frame heate Chris 314-422-1912 on site 7…"
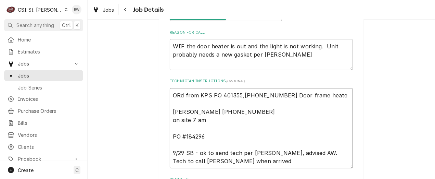
type textarea "x"
type textarea "ORd from KPS PO 401355,22-00000-2 Door frame heater Chris 314-422-1912 on site …"
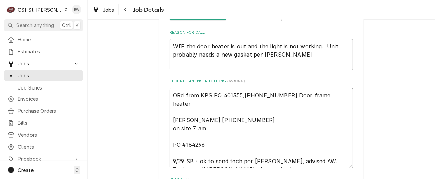
type textarea "x"
type textarea "Od from KPS PO 401355,22-00000-2 Door frame heater Chris 314-422-1912 on site 7…"
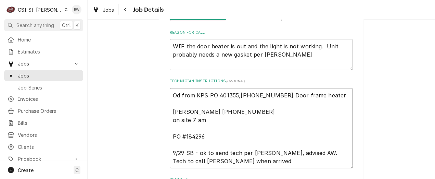
type textarea "x"
type textarea "Ord from KPS PO 401355,22-00000-2 Door frame heater Chris 314-422-1912 on site …"
click at [207, 96] on textarea "Ord from KPS PO 401355,22-00000-2 Door frame heater Chris 314-422-1912 on site …" at bounding box center [261, 128] width 183 height 80
type textarea "x"
type textarea "Ord from KPS, PO 401355,22-00000-2 Door frame heater Chris 314-422-1912 on site…"
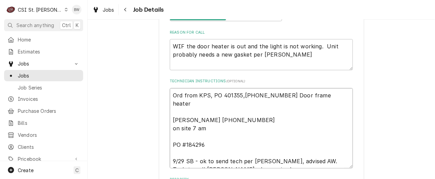
type textarea "x"
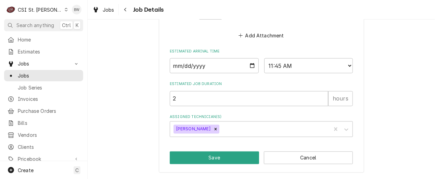
scroll to position [512, 0]
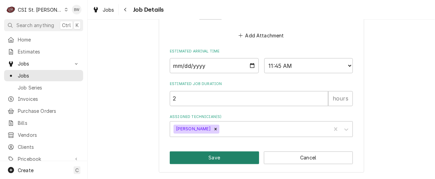
type textarea "Ord from KPS, PO 401355,22-00000-2 Door frame heater Chris 314-422-1912 on site…"
click at [197, 153] on button "Save" at bounding box center [214, 157] width 89 height 13
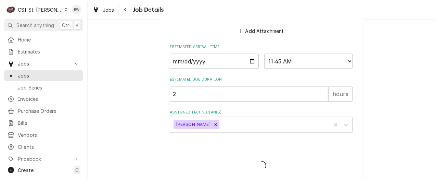
type textarea "x"
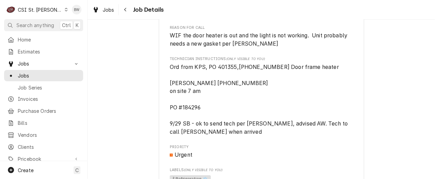
scroll to position [959, 0]
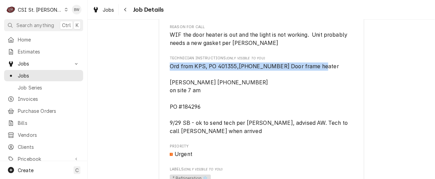
drag, startPoint x: 320, startPoint y: 100, endPoint x: 166, endPoint y: 97, distance: 153.8
drag, startPoint x: 166, startPoint y: 97, endPoint x: 174, endPoint y: 97, distance: 7.9
copy span "Ord from KPS, PO 401355,[PHONE_NUMBER] Door frame heater"
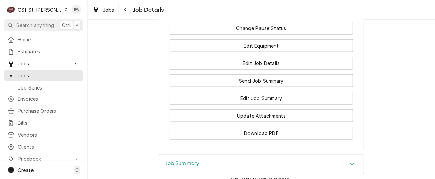
scroll to position [1507, 0]
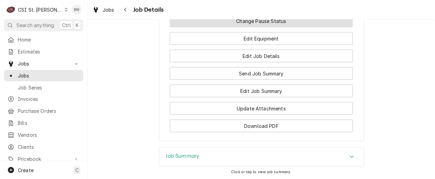
click at [255, 27] on button "Change Pause Status" at bounding box center [261, 21] width 183 height 13
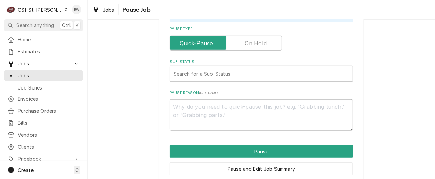
scroll to position [136, 0]
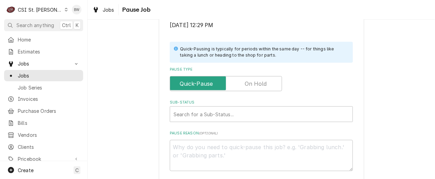
click at [250, 82] on label "Pause Type" at bounding box center [226, 83] width 112 height 15
click at [250, 82] on input "Pause Type" at bounding box center [226, 83] width 106 height 15
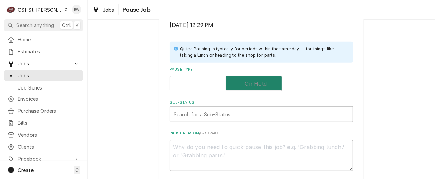
checkbox input "true"
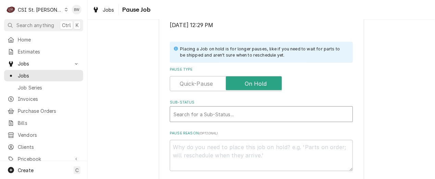
click at [200, 110] on div "Sub-Status" at bounding box center [262, 114] width 176 height 12
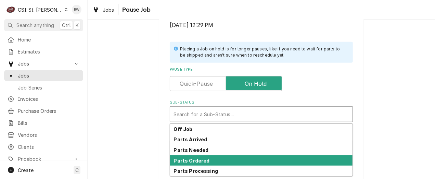
click at [200, 159] on strong "Parts Ordered" at bounding box center [192, 161] width 36 height 6
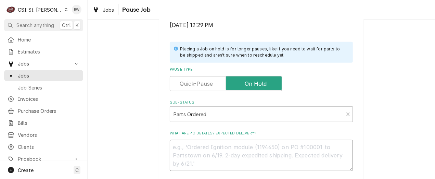
click at [183, 146] on textarea "What are PO details? Expected delivery?" at bounding box center [261, 155] width 183 height 31
paste textarea "Ord from KPS, PO 401355,[PHONE_NUMBER] Door frame heater"
type textarea "x"
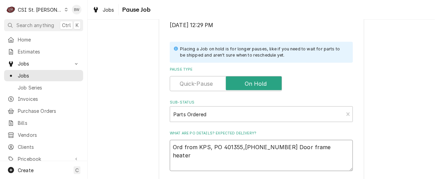
scroll to position [205, 0]
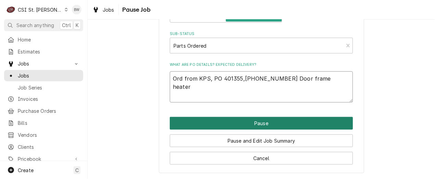
type textarea "Ord from KPS, PO 401355,[PHONE_NUMBER] Door frame heater"
click at [238, 123] on button "Pause" at bounding box center [261, 123] width 183 height 13
type textarea "x"
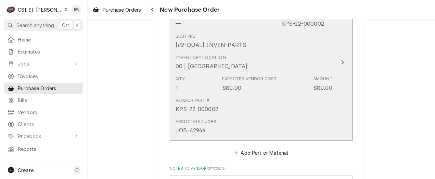
click at [258, 71] on div "Inventory Location 00 | [GEOGRAPHIC_DATA]" at bounding box center [254, 62] width 157 height 21
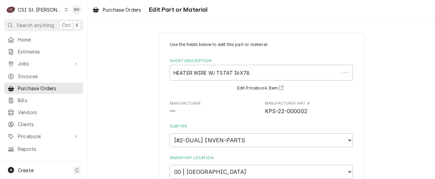
type textarea "x"
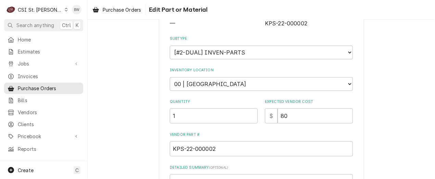
scroll to position [103, 0]
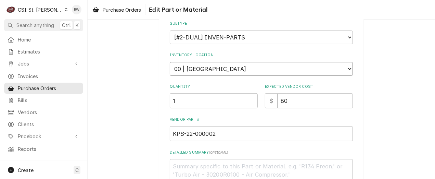
click at [210, 66] on select "Choose a location... 00 | STL WAREHOUSE 01 | [PERSON_NAME] V#93 01 | [PERSON_NA…" at bounding box center [261, 69] width 183 height 14
select select "1532"
click at [170, 62] on select "Choose a location... 00 | STL WAREHOUSE 01 | [PERSON_NAME] V#93 01 | [PERSON_NA…" at bounding box center [261, 69] width 183 height 14
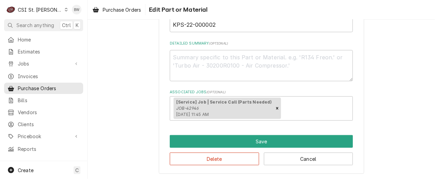
scroll to position [143, 0]
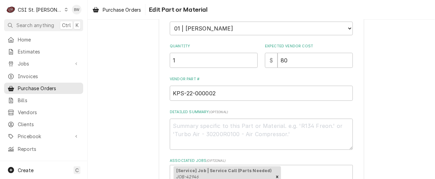
click at [124, 122] on div "Use the fields below to edit this part or material: Short Description HEATER WI…" at bounding box center [262, 66] width 348 height 365
drag, startPoint x: 286, startPoint y: 61, endPoint x: 270, endPoint y: 60, distance: 16.5
click at [270, 60] on div "$ 80" at bounding box center [309, 60] width 88 height 15
type textarea "x"
type input "7"
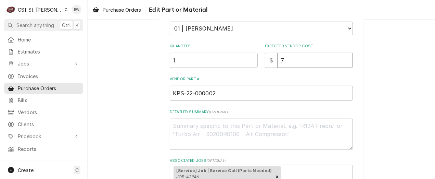
type textarea "x"
type input "79"
type textarea "x"
type input "79.5"
type textarea "x"
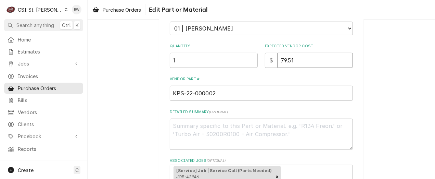
type input "79.51"
click at [244, 72] on div "Use the fields below to edit this part or material: Short Description HEATER WI…" at bounding box center [261, 43] width 183 height 291
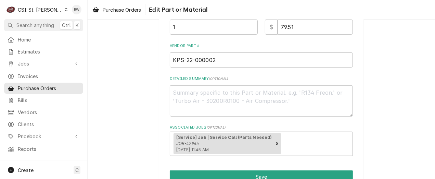
scroll to position [212, 0]
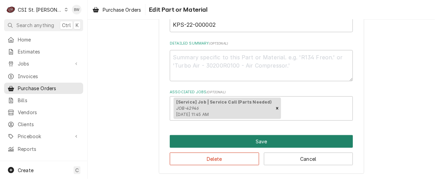
click at [225, 140] on button "Save" at bounding box center [261, 141] width 183 height 13
type textarea "x"
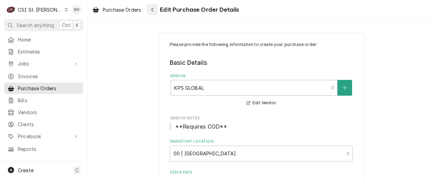
click at [148, 7] on button "Navigate back" at bounding box center [152, 9] width 11 height 11
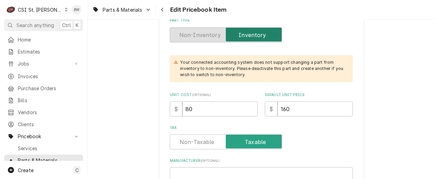
scroll to position [240, 0]
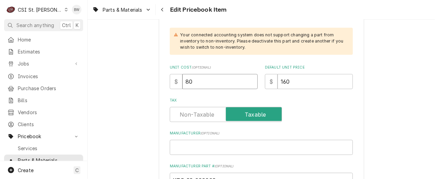
drag, startPoint x: 194, startPoint y: 83, endPoint x: 167, endPoint y: 81, distance: 27.5
click at [170, 81] on div "$ 80" at bounding box center [214, 81] width 88 height 15
type textarea "x"
type input "7"
type textarea "x"
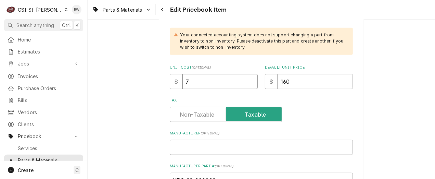
type input "79"
type textarea "x"
type input "79.5"
type textarea "x"
type input "79.51"
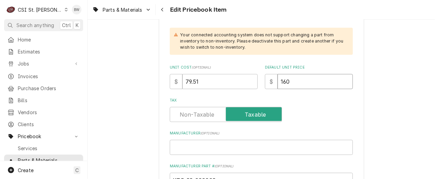
type textarea "x"
type input "1"
type textarea "x"
type input "15"
type textarea "x"
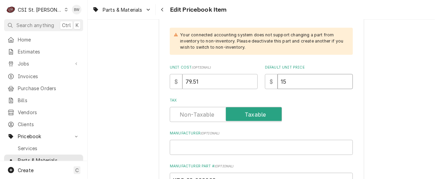
type input "15.0"
type textarea "x"
type input "15.02"
click at [283, 81] on input "15.02" at bounding box center [315, 81] width 75 height 15
type textarea "x"
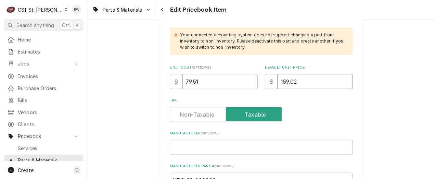
type input "159.02"
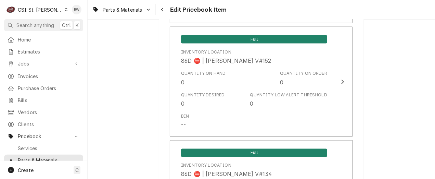
scroll to position [5870, 0]
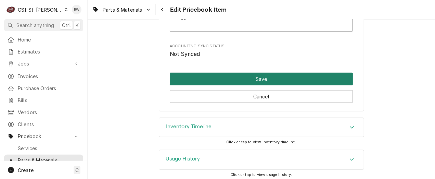
click at [237, 79] on button "Save" at bounding box center [261, 79] width 183 height 13
type textarea "x"
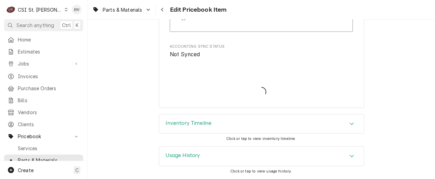
scroll to position [5866, 0]
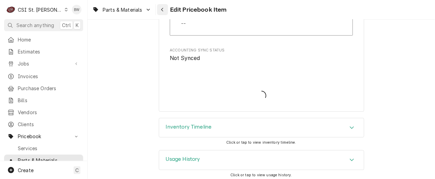
click at [160, 10] on div "Navigate back" at bounding box center [162, 9] width 7 height 7
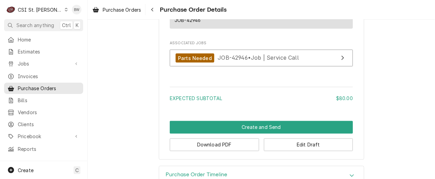
scroll to position [514, 0]
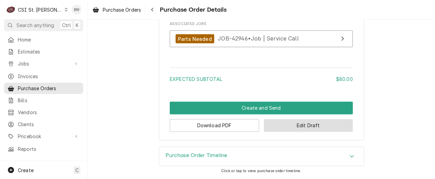
click at [285, 128] on button "Edit Draft" at bounding box center [308, 125] width 89 height 13
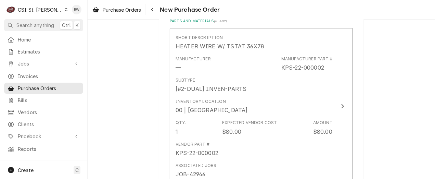
scroll to position [308, 0]
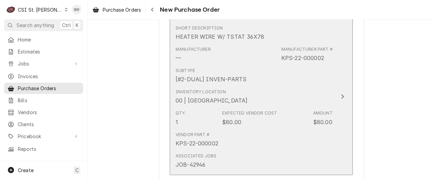
click at [260, 104] on div "Inventory Location 00 | STL WAREHOUSE" at bounding box center [254, 96] width 157 height 21
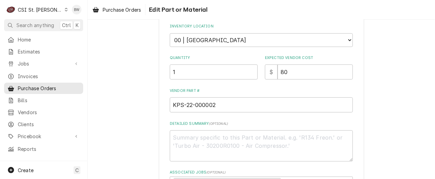
scroll to position [137, 0]
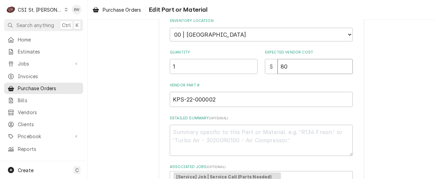
drag, startPoint x: 298, startPoint y: 72, endPoint x: 260, endPoint y: 67, distance: 37.9
click at [262, 67] on div "Quantity 1 Expected Vendor Cost $ 80" at bounding box center [261, 62] width 183 height 24
type textarea "x"
type input "7"
type textarea "x"
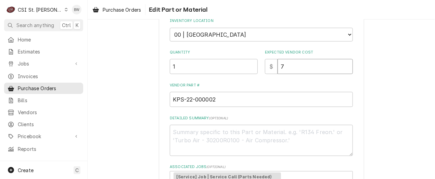
type input "79"
type textarea "x"
type input "79.5"
type textarea "x"
type input "79.51"
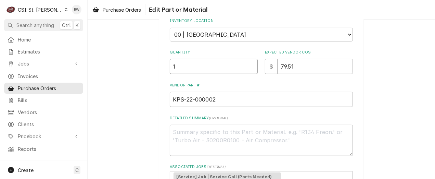
click at [250, 74] on div "Use the fields below to edit this part or material: Short Description HEATER WI…" at bounding box center [261, 49] width 183 height 291
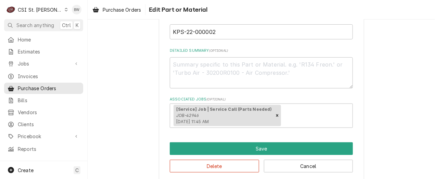
scroll to position [205, 0]
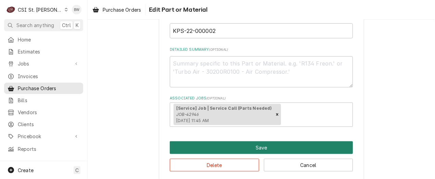
click at [250, 146] on button "Save" at bounding box center [261, 147] width 183 height 13
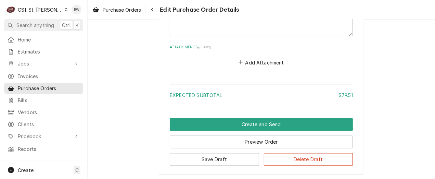
scroll to position [546, 0]
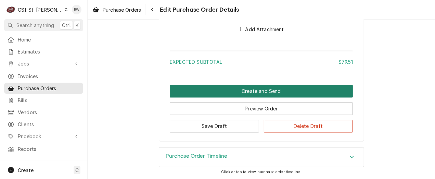
click at [215, 91] on button "Create and Send" at bounding box center [261, 91] width 183 height 13
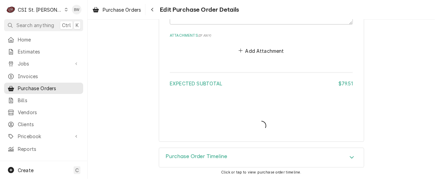
type textarea "x"
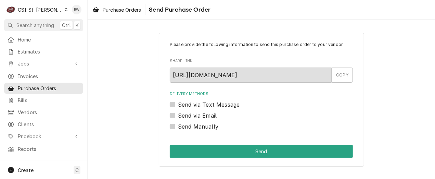
click at [200, 125] on label "Send Manually" at bounding box center [198, 126] width 40 height 8
click at [200, 125] on input "Send Manually" at bounding box center [269, 129] width 183 height 15
checkbox input "true"
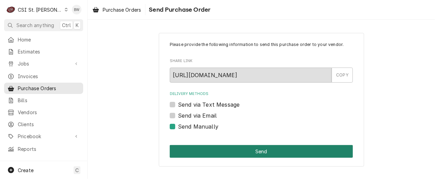
click at [236, 147] on button "Send" at bounding box center [261, 151] width 183 height 13
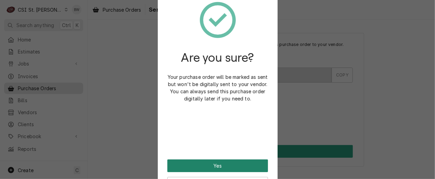
click at [221, 164] on button "Yes" at bounding box center [217, 165] width 101 height 13
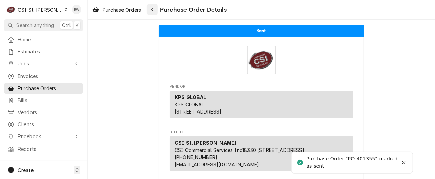
click at [153, 9] on icon "Navigate back" at bounding box center [152, 10] width 2 height 4
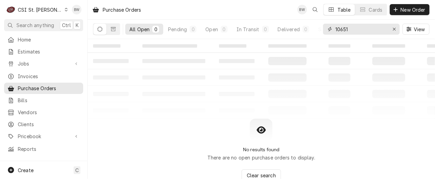
drag, startPoint x: 352, startPoint y: 28, endPoint x: 322, endPoint y: 27, distance: 29.8
click at [322, 27] on div "All Open 0 Pending 0 Open 0 In Transit 0 Delivered 0 Stocked 0 10651 View" at bounding box center [261, 29] width 337 height 19
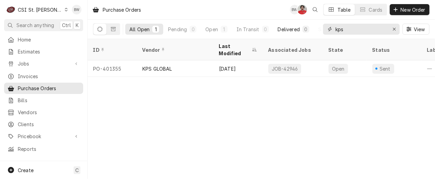
drag, startPoint x: 351, startPoint y: 33, endPoint x: 314, endPoint y: 30, distance: 37.4
click at [314, 30] on div "All Open 1 Pending 0 Open 1 In Transit 0 Delivered 0 Stocked 0 kps View" at bounding box center [261, 29] width 337 height 19
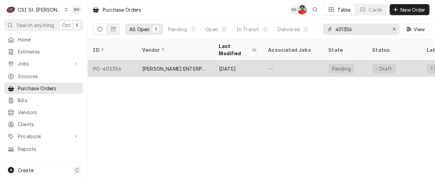
type input "401356"
click at [121, 60] on div "PO-401356" at bounding box center [112, 68] width 49 height 16
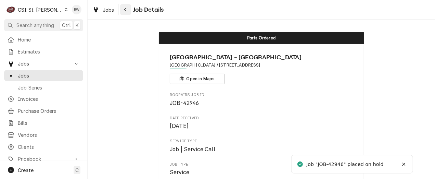
click at [122, 7] on div "Navigate back" at bounding box center [125, 9] width 7 height 7
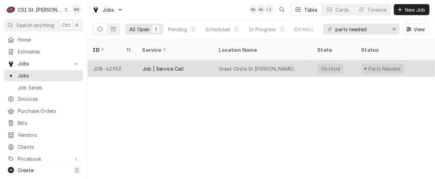
click at [116, 60] on div "JOB-42953" at bounding box center [112, 68] width 49 height 16
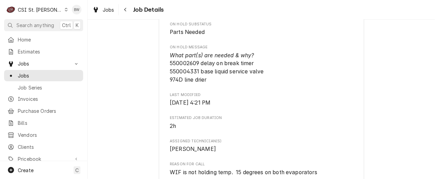
scroll to position [377, 0]
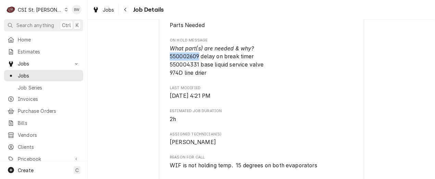
drag, startPoint x: 197, startPoint y: 64, endPoint x: 167, endPoint y: 64, distance: 30.1
drag, startPoint x: 167, startPoint y: 64, endPoint x: 172, endPoint y: 64, distance: 5.5
copy span "550002609"
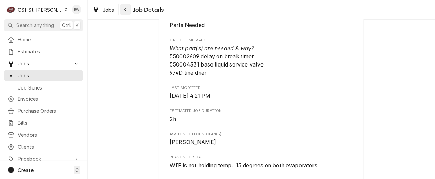
click at [126, 10] on icon "Navigate back" at bounding box center [125, 9] width 3 height 5
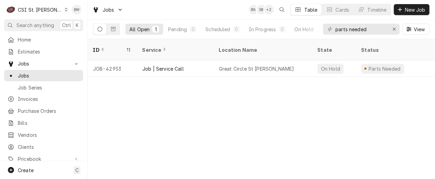
click at [142, 99] on div "ID Service Location Name State Status Labels Techs Date Received Client Locatio…" at bounding box center [262, 109] width 348 height 140
click at [391, 30] on div "Erase input" at bounding box center [394, 29] width 7 height 7
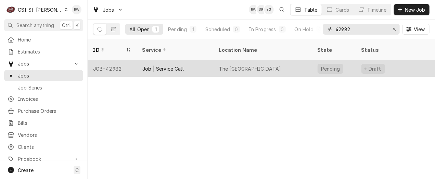
type input "42982"
click at [116, 60] on div "JOB-42982" at bounding box center [112, 68] width 49 height 16
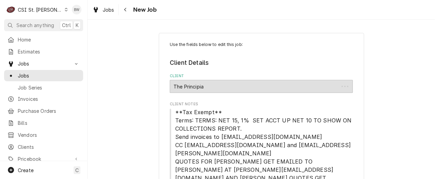
type textarea "x"
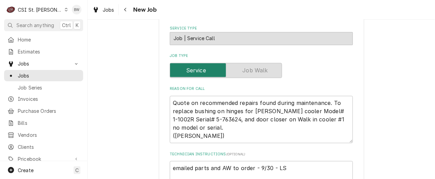
scroll to position [582, 0]
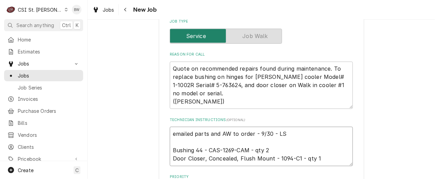
drag, startPoint x: 297, startPoint y: 100, endPoint x: 275, endPoint y: 101, distance: 21.9
click at [275, 127] on textarea "emailed parts and AW to order - 9/30 - LS Bushing 44 - CAS-1269-CAM - qty 2 Doo…" at bounding box center [261, 146] width 183 height 39
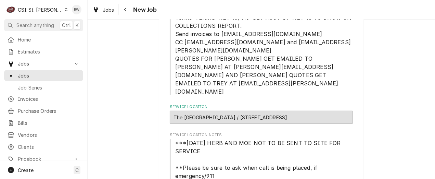
scroll to position [0, 0]
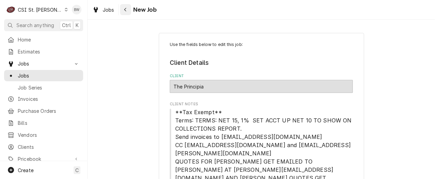
click at [127, 11] on div "Navigate back" at bounding box center [125, 9] width 7 height 7
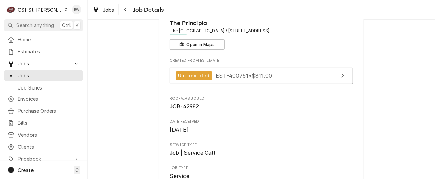
scroll to position [68, 0]
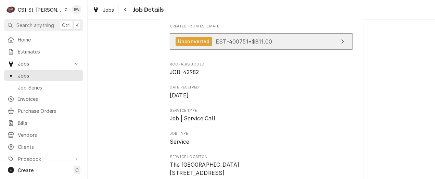
click at [232, 40] on span "EST-400751 • $811.00" at bounding box center [244, 41] width 57 height 7
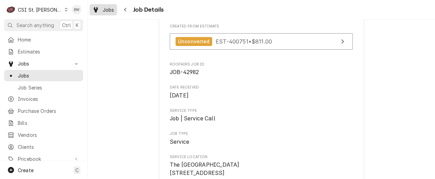
click at [113, 6] on span "Jobs" at bounding box center [109, 9] width 12 height 7
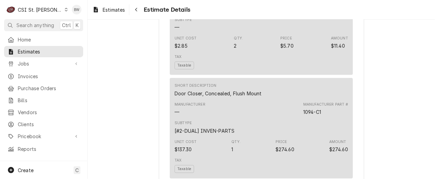
scroll to position [753, 0]
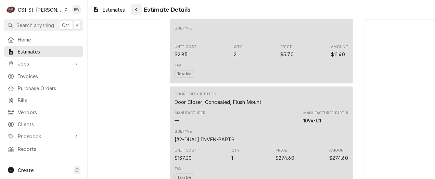
click at [136, 12] on div "Navigate back" at bounding box center [136, 9] width 7 height 7
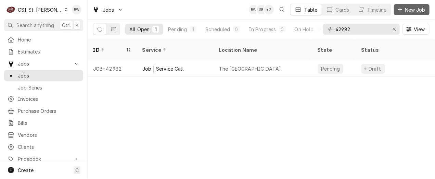
click at [402, 11] on div "Dynamic Content Wrapper" at bounding box center [400, 9] width 7 height 7
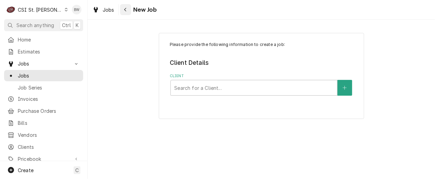
click at [129, 10] on button "Navigate back" at bounding box center [125, 9] width 11 height 11
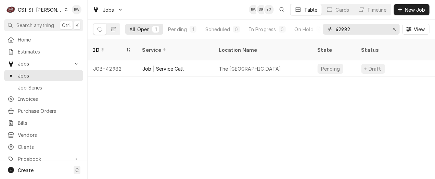
click at [352, 30] on input "42982" at bounding box center [361, 29] width 51 height 11
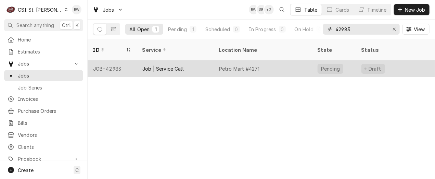
type input "42983"
click at [117, 60] on div "JOB-42983" at bounding box center [112, 68] width 49 height 16
click at [116, 60] on div "JOB-42983" at bounding box center [112, 68] width 49 height 16
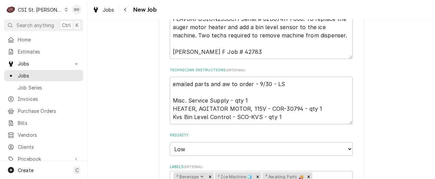
scroll to position [411, 0]
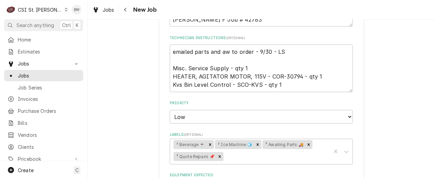
click at [146, 74] on div "Use the fields below to edit this job: Client Details Client [PERSON_NAME] Comp…" at bounding box center [262, 55] width 348 height 879
click at [132, 89] on div "Use the fields below to edit this job: Client Details Client [PERSON_NAME] Comp…" at bounding box center [262, 55] width 348 height 879
click at [130, 73] on div "Use the fields below to edit this job: Client Details Client [PERSON_NAME] Comp…" at bounding box center [262, 55] width 348 height 879
drag, startPoint x: 99, startPoint y: 67, endPoint x: 103, endPoint y: 67, distance: 4.5
click at [99, 67] on div "Use the fields below to edit this job: Client Details Client [PERSON_NAME] Comp…" at bounding box center [262, 55] width 348 height 879
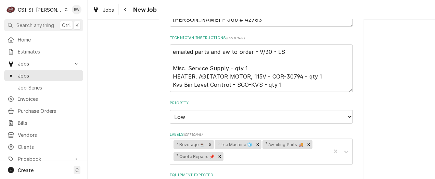
type textarea "x"
click at [125, 11] on icon "Navigate back" at bounding box center [125, 9] width 3 height 5
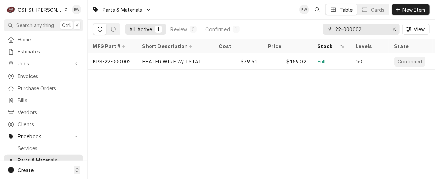
drag, startPoint x: 374, startPoint y: 31, endPoint x: 328, endPoint y: 29, distance: 46.0
click at [328, 29] on div "22-000002" at bounding box center [361, 29] width 77 height 11
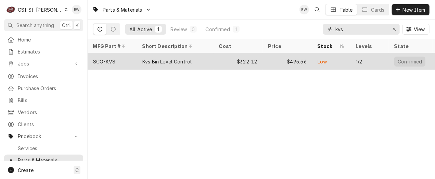
type input "kvs"
click at [123, 57] on div "SCO-KVS" at bounding box center [112, 61] width 49 height 16
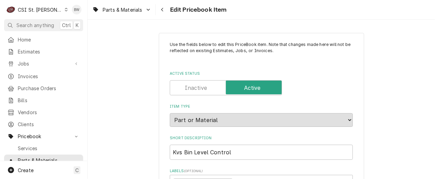
type textarea "x"
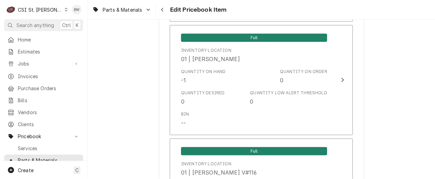
scroll to position [2671, 0]
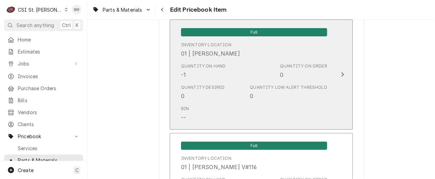
click at [203, 68] on div "Quantity on Hand -1" at bounding box center [203, 71] width 45 height 16
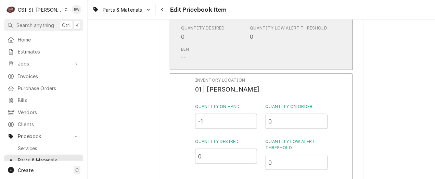
scroll to position [2603, 0]
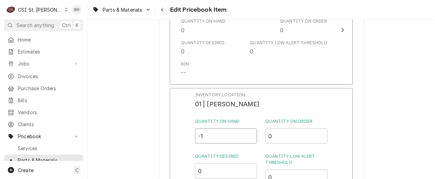
drag, startPoint x: 208, startPoint y: 130, endPoint x: 191, endPoint y: 130, distance: 16.8
click at [191, 130] on div "Inventory Location 01 | [PERSON_NAME] Quantity on Hand -1 Quantity on Order 0 Q…" at bounding box center [261, 177] width 183 height 178
type input "0"
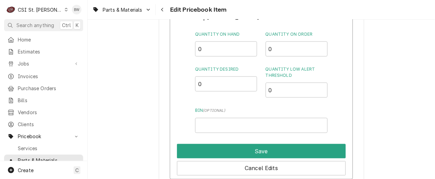
scroll to position [2705, 0]
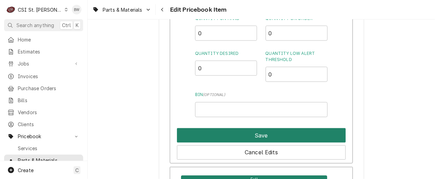
click at [223, 133] on button "Save" at bounding box center [261, 135] width 169 height 14
type textarea "x"
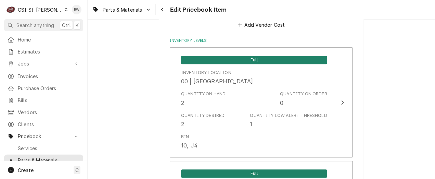
scroll to position [719, 0]
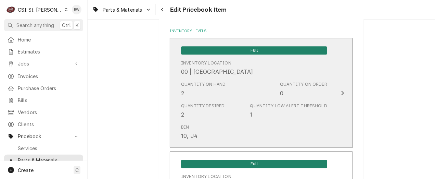
click at [223, 132] on div "Bin 10, J4" at bounding box center [254, 131] width 146 height 21
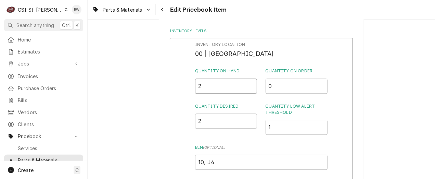
drag, startPoint x: 211, startPoint y: 84, endPoint x: 193, endPoint y: 86, distance: 18.0
click at [193, 86] on div "Inventory Location 00 | STL WAREHOUSE Quantity on Hand 2 Quantity on Order 0 Qu…" at bounding box center [261, 127] width 183 height 178
type input "1"
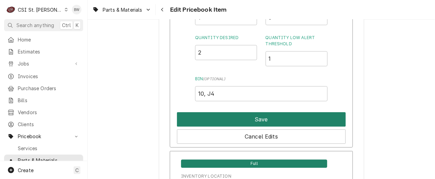
click at [230, 114] on button "Save" at bounding box center [261, 119] width 169 height 14
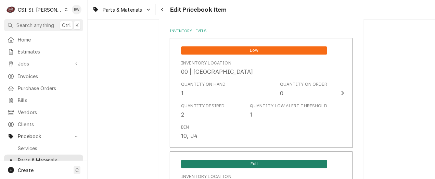
scroll to position [6054, 0]
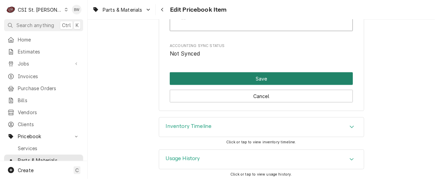
click at [231, 77] on button "Save" at bounding box center [261, 78] width 183 height 13
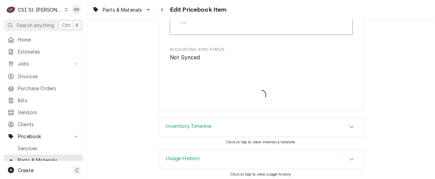
type textarea "x"
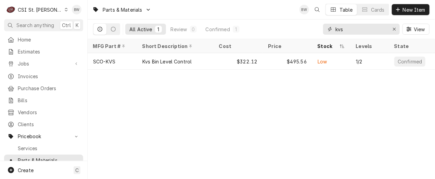
drag, startPoint x: 348, startPoint y: 29, endPoint x: 321, endPoint y: 27, distance: 26.8
click at [321, 27] on div "All Active 1 Review 0 Confirmed 1 kvs View" at bounding box center [261, 29] width 337 height 19
click at [151, 102] on div "Parts & Materials BW Table Cards New Item All Active 1 Review 0 Confirmed 1 kvs…" at bounding box center [262, 89] width 348 height 179
drag, startPoint x: 355, startPoint y: 31, endPoint x: 326, endPoint y: 30, distance: 29.8
click at [326, 30] on div "kvs" at bounding box center [361, 29] width 77 height 11
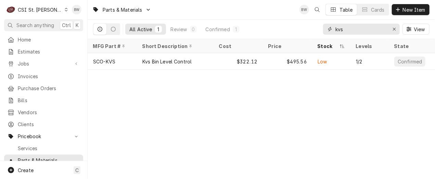
paste input "300-05828"
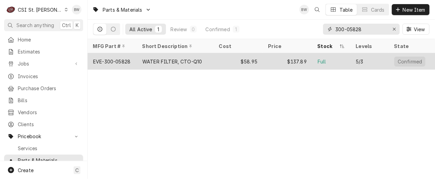
type input "300-05828"
click at [128, 61] on div "EVE-300-05828" at bounding box center [111, 61] width 37 height 7
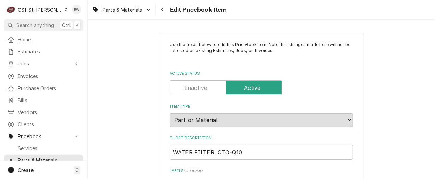
type textarea "x"
click at [164, 12] on div "Navigate back" at bounding box center [162, 9] width 7 height 7
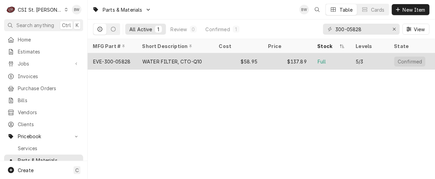
click at [124, 60] on div "EVE-300-05828" at bounding box center [111, 61] width 37 height 7
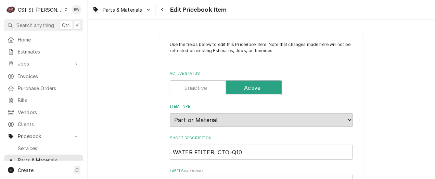
type textarea "x"
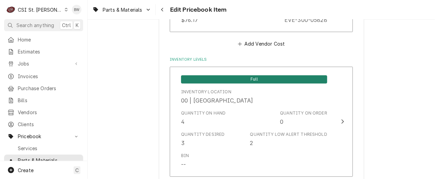
scroll to position [685, 0]
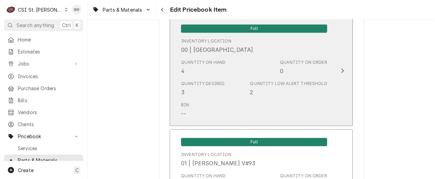
click at [200, 70] on div "Quantity on Hand 4" at bounding box center [203, 67] width 45 height 16
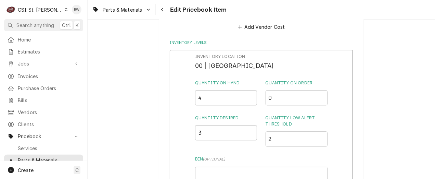
scroll to position [651, 0]
drag, startPoint x: 204, startPoint y: 96, endPoint x: 194, endPoint y: 96, distance: 9.9
click at [194, 96] on div "Inventory Location 00 | STL WAREHOUSE Quantity on Hand 4 Quantity on Order 0 Qu…" at bounding box center [261, 139] width 183 height 178
type input "2"
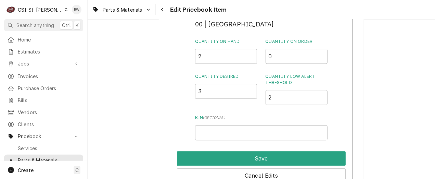
scroll to position [719, 0]
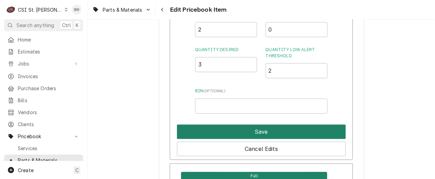
click at [257, 130] on button "Save" at bounding box center [261, 131] width 169 height 14
type textarea "x"
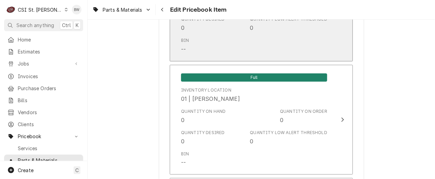
scroll to position [2568, 0]
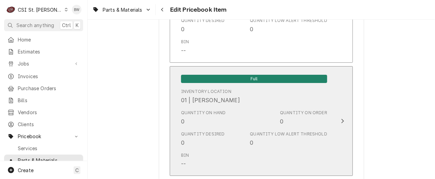
click at [210, 128] on div "Quantity Desired 0 Quantity Low Alert Threshold 0" at bounding box center [254, 138] width 146 height 21
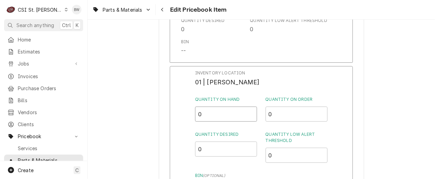
drag, startPoint x: 201, startPoint y: 110, endPoint x: 196, endPoint y: 110, distance: 5.1
click at [196, 110] on input "0" at bounding box center [226, 114] width 62 height 15
type input "2"
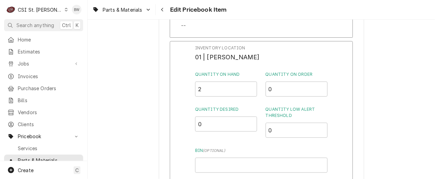
scroll to position [2603, 0]
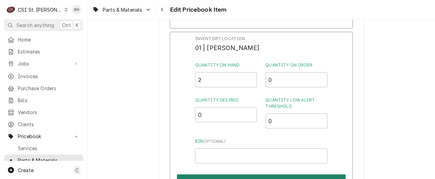
click at [238, 174] on button "Save" at bounding box center [261, 181] width 169 height 14
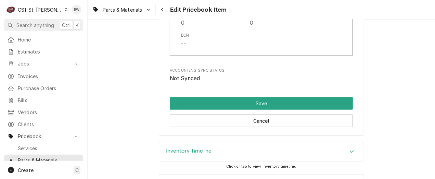
scroll to position [5997, 0]
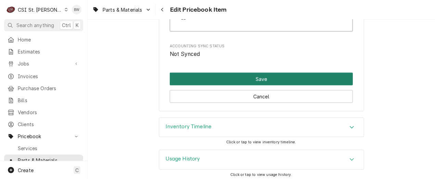
click at [245, 78] on button "Save" at bounding box center [261, 79] width 183 height 13
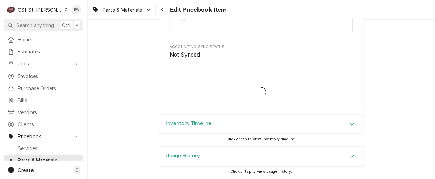
scroll to position [5994, 0]
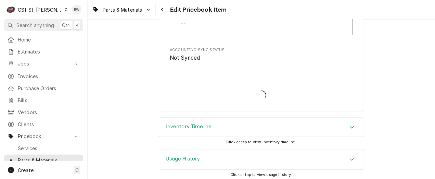
type textarea "x"
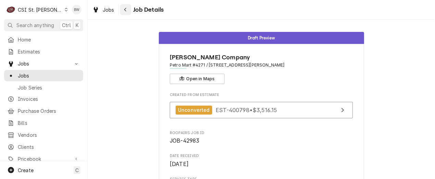
click at [125, 7] on div "Navigate back" at bounding box center [125, 9] width 7 height 7
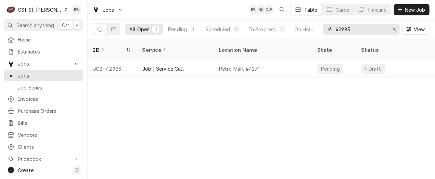
drag, startPoint x: 352, startPoint y: 33, endPoint x: 336, endPoint y: 33, distance: 15.8
click at [336, 33] on input "42983" at bounding box center [361, 29] width 51 height 11
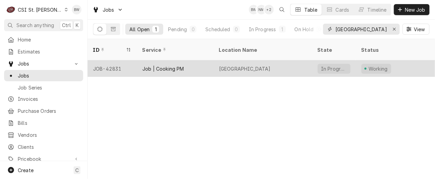
type input "[GEOGRAPHIC_DATA]"
click at [116, 60] on div "JOB-42831" at bounding box center [112, 68] width 49 height 16
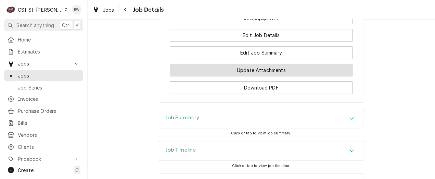
scroll to position [737, 0]
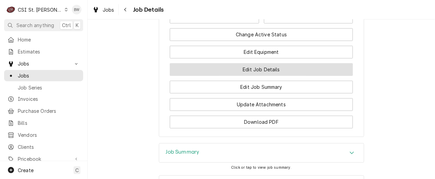
click at [210, 63] on button "Edit Job Details" at bounding box center [261, 69] width 183 height 13
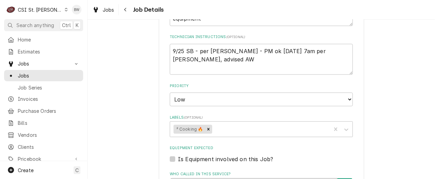
scroll to position [171, 0]
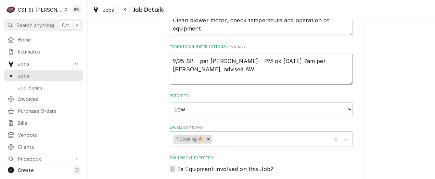
click at [171, 61] on textarea "9/25 SB - per [PERSON_NAME] - PM ok [DATE] 7am per [PERSON_NAME], advised AW" at bounding box center [261, 69] width 183 height 31
type textarea "x"
type textarea "9/25 SB - per [PERSON_NAME] - PM ok [DATE] 7am per [PERSON_NAME], advised AW"
type textarea "x"
type textarea "9/25 SB - per [PERSON_NAME] - PM ok [DATE] 7am per [PERSON_NAME], advised AW"
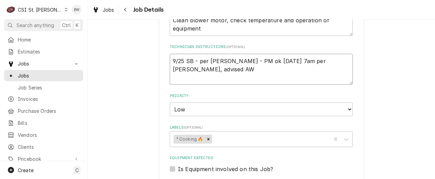
type textarea "x"
type textarea "2 9/25 SB - per [PERSON_NAME] - PM ok [DATE] 7am per [PERSON_NAME], advised AW"
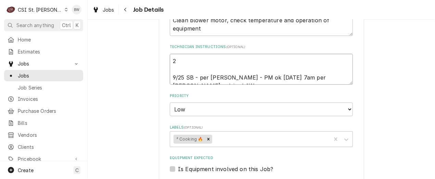
type textarea "x"
type textarea "2 9/25 SB - per [PERSON_NAME] - PM ok [DATE] 7am per [PERSON_NAME], advised AW"
type textarea "x"
type textarea "2 f 9/25 SB - per [PERSON_NAME] - PM ok [DATE] 7am per [PERSON_NAME], advised AW"
type textarea "x"
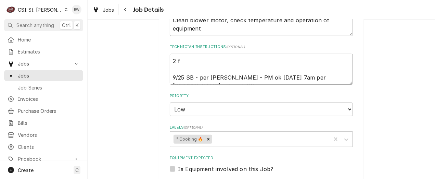
type textarea "2 fi 9/25 SB - per [PERSON_NAME] - PM ok [DATE] 7am per [PERSON_NAME], advised …"
type textarea "x"
type textarea "2 fil 9/25 SB - per [PERSON_NAME] - PM ok [DATE] 7am per [PERSON_NAME], advised…"
type textarea "x"
type textarea "2 filt 9/25 SB - per [PERSON_NAME] - PM ok [DATE] 7am per [PERSON_NAME], advise…"
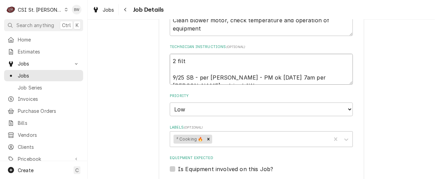
type textarea "x"
type textarea "2 filte 9/25 SB - per [PERSON_NAME] - PM ok [DATE] 7am per [PERSON_NAME], advis…"
type textarea "x"
type textarea "2 filter 9/25 SB - per [PERSON_NAME] - PM ok [DATE] 7am per [PERSON_NAME], advi…"
type textarea "x"
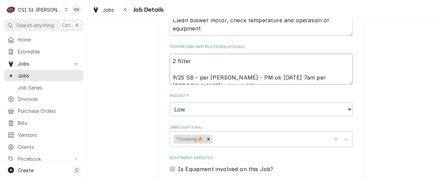
type textarea "2 filters 9/25 SB - per [PERSON_NAME] - PM ok [DATE] 7am per [PERSON_NAME], adv…"
type textarea "x"
type textarea "2 filters 9/25 SB - per [PERSON_NAME] - PM ok [DATE] 7am per [PERSON_NAME], adv…"
type textarea "x"
type textarea "2 filters 3 9/25 SB - per [PERSON_NAME] - PM ok [DATE] 7am per [PERSON_NAME], a…"
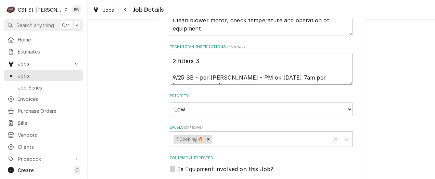
type textarea "x"
type textarea "2 filters 30 9/25 SB - per [PERSON_NAME] - PM ok [DATE] 7am per [PERSON_NAME], …"
type textarea "x"
type textarea "2 filters 300 9/25 SB - per [PERSON_NAME] - PM ok [DATE] 7am per [PERSON_NAME],…"
type textarea "x"
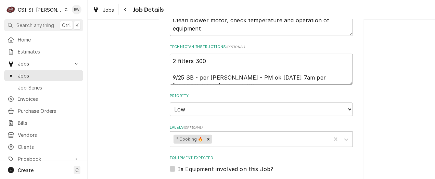
type textarea "2 filters 300- 9/25 SB - per [PERSON_NAME] - PM ok [DATE] 7am per [PERSON_NAME]…"
type textarea "x"
type textarea "2 filters 300-0 9/25 SB - per [PERSON_NAME] - PM ok [DATE] 7am per [PERSON_NAME…"
type textarea "x"
type textarea "2 filters 300-05 9/25 SB - per [PERSON_NAME] - PM ok [DATE] 7am per [PERSON_NAM…"
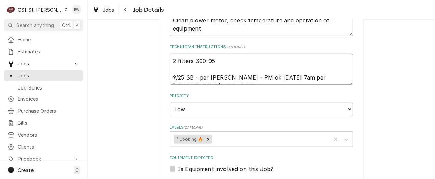
type textarea "x"
type textarea "2 filters 300-058 9/25 SB - per [PERSON_NAME] - PM ok [DATE] 7am per [PERSON_NA…"
type textarea "x"
type textarea "2 filters 300-0582 9/25 SB - per [PERSON_NAME] - PM ok [DATE] 7am per [PERSON_N…"
type textarea "x"
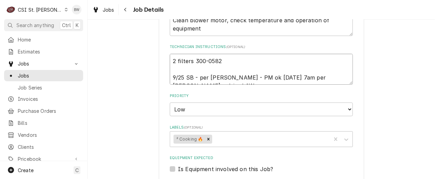
type textarea "2 filters 300-05828 9/25 SB - per [PERSON_NAME] - PM ok [DATE] 7am per [PERSON_…"
type textarea "x"
type textarea "2 filters 300-05828 9/25 SB - per [PERSON_NAME] - PM ok [DATE] 7am per [PERSON_…"
type textarea "x"
type textarea "2 filters 300-05828 f 9/25 SB - per [PERSON_NAME] - PM ok [DATE] 7am per [PERSO…"
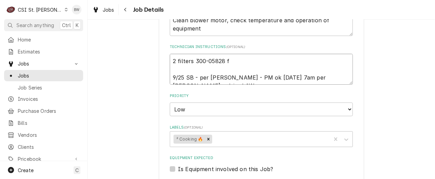
type textarea "x"
type textarea "2 filters 300-05828 [DATE] SB - per [PERSON_NAME] - PM ok [DATE] 7am per [PERSO…"
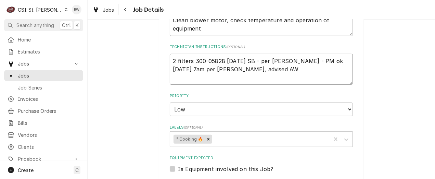
type textarea "x"
type textarea "2 filters 300-05828 fro 9/25 SB - per [PERSON_NAME] - PM ok [DATE] 7am per [PER…"
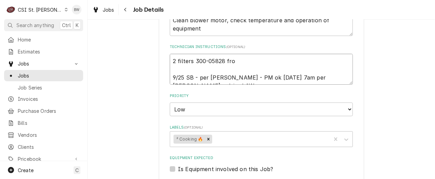
type textarea "x"
type textarea "2 filters 300-05828 from 9/25 SB - per [PERSON_NAME] - PM ok [DATE] 7am per [PE…"
type textarea "x"
type textarea "2 filters 300-05828 from 9/25 SB - per [PERSON_NAME] - PM ok [DATE] 7am per [PE…"
type textarea "x"
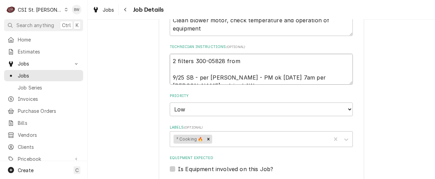
type textarea "2 filters 300-05828 from s 9/25 SB - per [PERSON_NAME] - PM ok [DATE] 7am per […"
type textarea "x"
type textarea "2 filters 300-05828 from st 9/25 SB - per [PERSON_NAME] - PM ok [DATE] 7am per …"
type textarea "x"
type textarea "2 filters 300-05828 from sto 9/25 SB - per [PERSON_NAME] - PM ok [DATE] 7am per…"
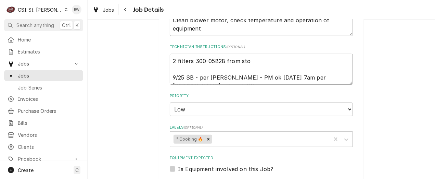
type textarea "x"
type textarea "2 filters 300-05828 from stoc 9/25 SB - per [PERSON_NAME] - PM ok [DATE] 7am pe…"
type textarea "x"
type textarea "2 filters 300-05828 from stock 9/25 SB - per [PERSON_NAME] - PM ok [DATE] 7am p…"
type textarea "x"
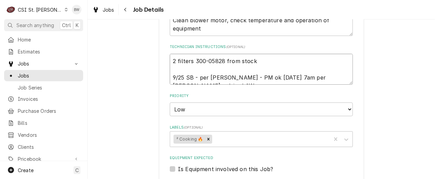
type textarea "2 filters 300-05828 from stock 9/25 SB - per [PERSON_NAME] - PM ok [DATE] 7am p…"
type textarea "x"
type textarea "2 filters 300-05828 from stock o 9/25 SB - per [PERSON_NAME] - PM ok [DATE] 7am…"
type textarea "x"
type textarea "2 filters 300-05828 from stock on 9/25 SB - per [PERSON_NAME] - PM ok [DATE] 7a…"
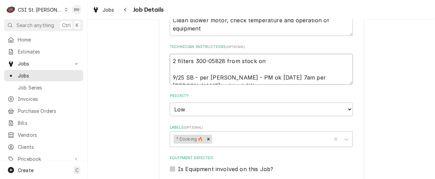
type textarea "x"
type textarea "2 filters 300-05828 from stock on 9/25 SB - per [PERSON_NAME] - PM ok [DATE] 7a…"
type textarea "x"
type textarea "2 filters 300-05828 from stock on Ry 9/25 SB - per [PERSON_NAME] - PM ok [DATE]…"
type textarea "x"
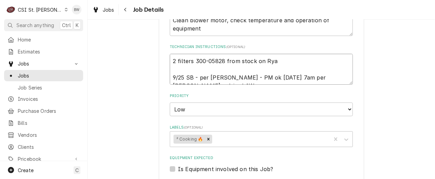
type textarea "2 filters 300-05828 from stock on Ryas 9/25 SB - per [PERSON_NAME] - PM ok [DAT…"
type textarea "x"
type textarea "2 filters 300-05828 from stock on Ryasn 9/25 SB - per [PERSON_NAME] - PM ok [DA…"
type textarea "x"
type textarea "2 filters 300-05828 from stock on Ryasn 9/25 SB - per [PERSON_NAME] - PM ok [DA…"
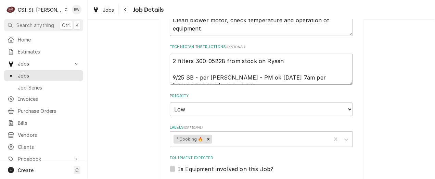
type textarea "x"
type textarea "2 filters 300-05828 from stock on Ryasn S 9/25 SB - per [PERSON_NAME] - PM ok […"
type textarea "x"
type textarea "2 filters 300-05828 from stock on Ryasn S 9/25 SB - per [PERSON_NAME] - PM ok […"
type textarea "x"
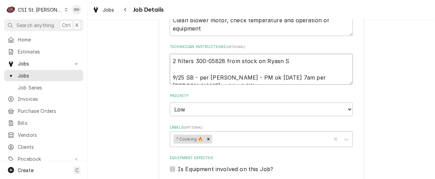
type textarea "2 filters 300-05828 from stock on Ryasn S s 9/25 SB - per [PERSON_NAME] - PM ok…"
type textarea "x"
type textarea "2 filters 300-05828 from stock on Ryasn S sh 9/25 SB - per [PERSON_NAME] - PM o…"
type textarea "x"
type textarea "2 filters 300-05828 from stock on Ryasn S she 9/25 SB - per [PERSON_NAME] - PM …"
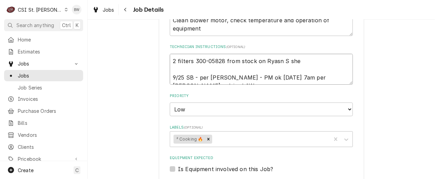
type textarea "x"
type textarea "2 filters 300-05828 from stock on Ryasn S shel 9/25 SB - per [PERSON_NAME] - PM…"
type textarea "x"
type textarea "2 filters 300-05828 from stock on Ryasn S shelf 9/25 SB - per [PERSON_NAME] - P…"
type textarea "x"
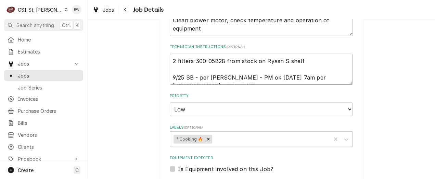
type textarea "2 filters 300-05828 from stock on Ryasn S shelf 9/25 SB - per [PERSON_NAME] - P…"
type textarea "x"
type textarea "2 filters 300-05828 from stock on Ryasn S shelf B 9/25 SB - per [PERSON_NAME] -…"
type textarea "x"
type textarea "2 filters 300-05828 from stock on Ryasn S shelf BW 9/25 SB - per [PERSON_NAME] …"
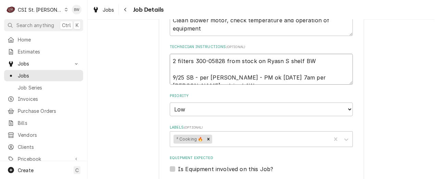
type textarea "x"
type textarea "2 filters 300-05828 from stock on Ryasn S shelf BW 9/25 SB - per [PERSON_NAME] …"
type textarea "x"
type textarea "2 filters 300-05828 from stock on Ryasn S shelf BW 9 9/25 SB - per [PERSON_NAME…"
type textarea "x"
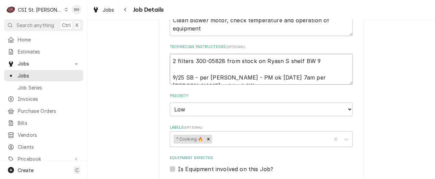
type textarea "2 filters 300-05828 from stock on Ryasn S shelf BW 9/ 9/25 SB - per [PERSON_NAM…"
type textarea "x"
type textarea "2 filters 300-05828 from stock on Ryasn S shelf BW 9/3 9/25 SB - per [PERSON_NA…"
type textarea "x"
type textarea "2 filters 300-05828 from stock on Ryasn S shelf BW 9/30 9/25 SB - per [PERSON_N…"
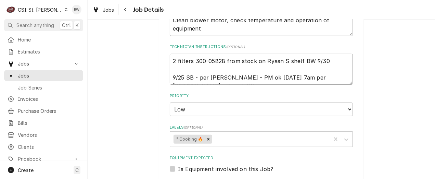
type textarea "x"
type textarea "2 filters 300-05828 from stock on [PERSON_NAME] S shelf BW 9/30 9/25 SB - per […"
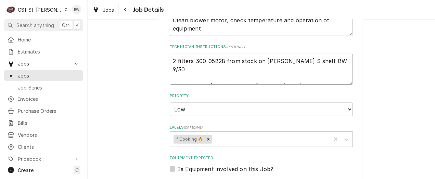
type textarea "x"
drag, startPoint x: 272, startPoint y: 61, endPoint x: 315, endPoint y: 63, distance: 43.5
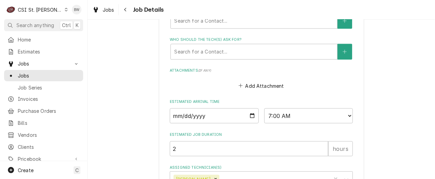
scroll to position [396, 0]
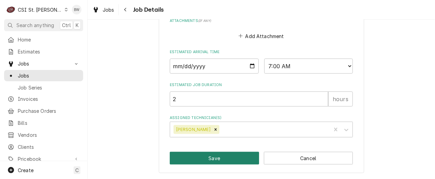
type textarea "2 filters 300-05828 from stock on [PERSON_NAME] S shelf BW 9/30 9/25 SB - per […"
click at [206, 154] on button "Save" at bounding box center [214, 158] width 89 height 13
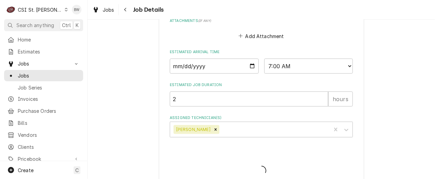
type textarea "x"
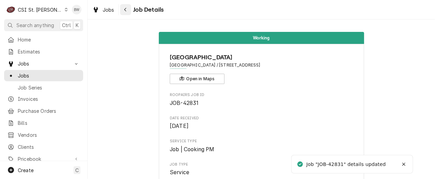
click at [124, 8] on icon "Navigate back" at bounding box center [125, 9] width 3 height 5
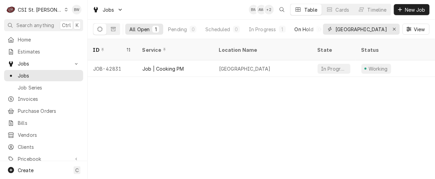
drag, startPoint x: 354, startPoint y: 32, endPoint x: 321, endPoint y: 32, distance: 33.6
click at [321, 32] on div "All Open 1 Pending 0 Scheduled 0 In Progress 1 On Hold 0 Completed 0 surrey View" at bounding box center [261, 29] width 337 height 19
type input "42966"
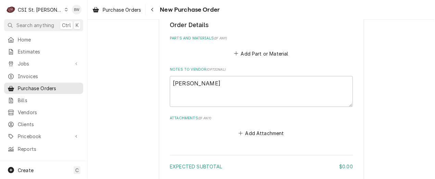
scroll to position [308, 0]
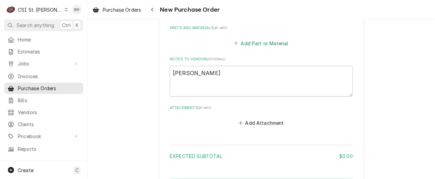
click at [252, 41] on button "Add Part or Material" at bounding box center [261, 43] width 57 height 10
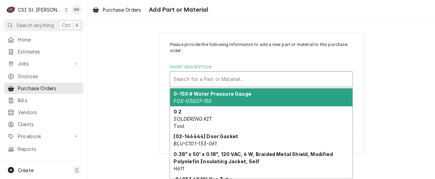
click at [185, 77] on div "Short Description" at bounding box center [262, 79] width 176 height 12
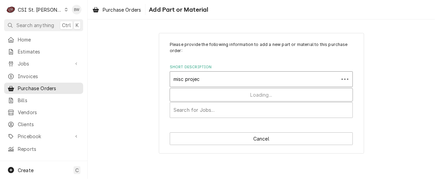
type input "misc project"
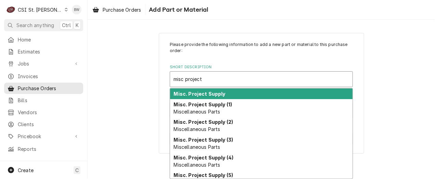
click at [188, 91] on strong "Misc. Project Supply" at bounding box center [200, 94] width 52 height 6
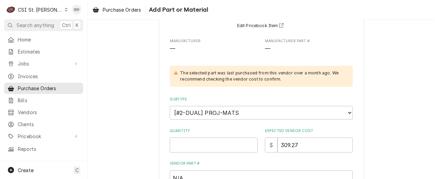
scroll to position [137, 0]
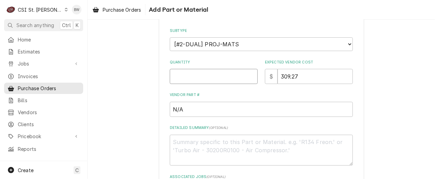
click at [181, 77] on input "Quantity" at bounding box center [214, 76] width 88 height 15
type textarea "x"
type input "1"
click at [301, 80] on input "309.27" at bounding box center [315, 76] width 75 height 15
type textarea "x"
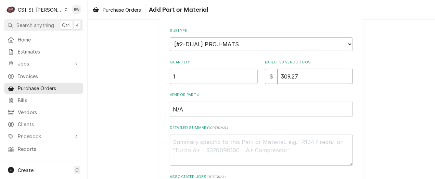
type input "309.2"
type textarea "x"
type input "309"
type textarea "x"
type input "30"
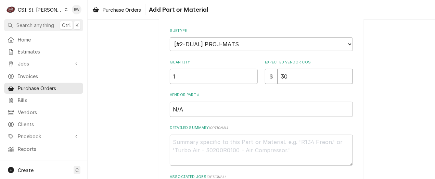
type textarea "x"
type input "3"
type textarea "x"
type input "1"
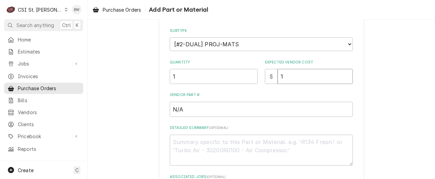
type textarea "x"
type input "14"
type textarea "x"
type input "140"
type textarea "x"
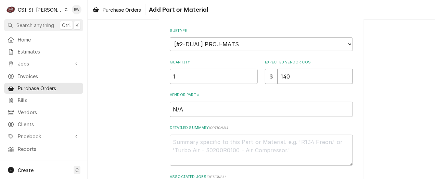
type input "140.7"
type textarea "x"
type input "140.79"
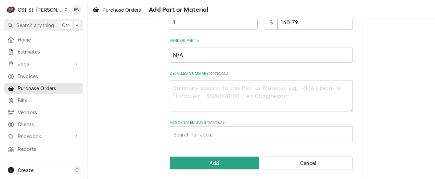
scroll to position [196, 0]
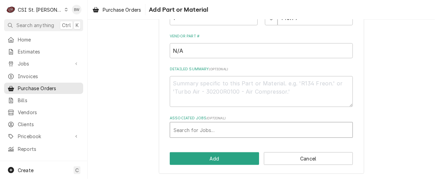
click at [193, 130] on div "Associated Jobs" at bounding box center [262, 130] width 176 height 12
type input "42966"
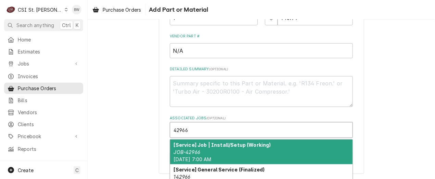
click at [191, 142] on strong "[Service] Job | Install/Setup (Working)" at bounding box center [222, 145] width 97 height 6
type textarea "x"
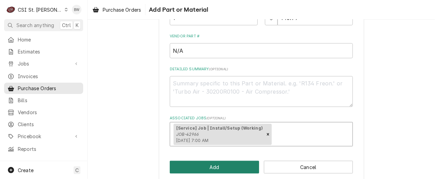
click at [218, 164] on button "Add" at bounding box center [214, 167] width 89 height 13
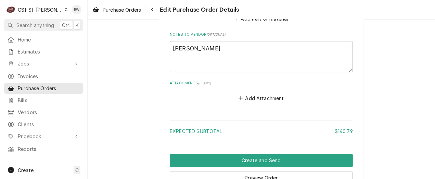
scroll to position [540, 0]
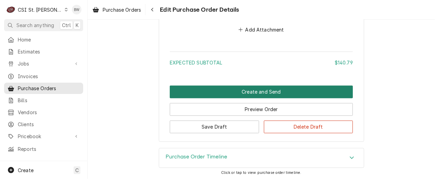
click at [226, 95] on button "Create and Send" at bounding box center [261, 92] width 183 height 13
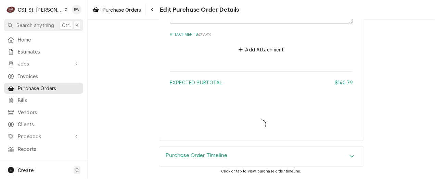
scroll to position [519, 0]
type textarea "x"
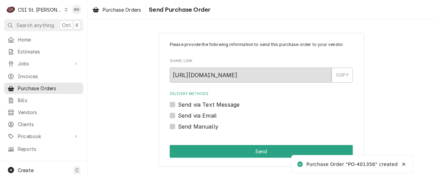
click at [196, 126] on label "Send Manually" at bounding box center [198, 126] width 40 height 8
click at [196, 126] on input "Send Manually" at bounding box center [269, 129] width 183 height 15
checkbox input "true"
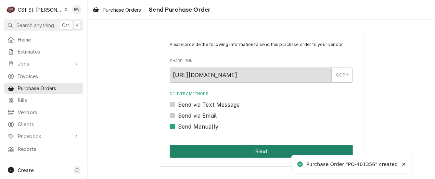
click at [219, 152] on button "Send" at bounding box center [261, 151] width 183 height 13
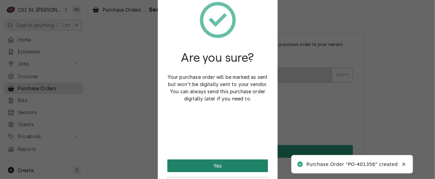
click at [214, 166] on button "Yes" at bounding box center [217, 165] width 101 height 13
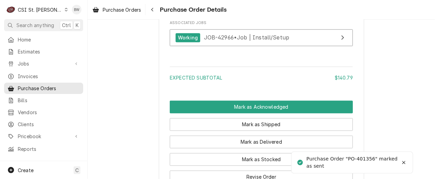
scroll to position [582, 0]
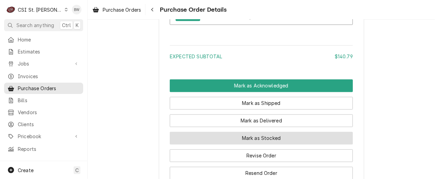
click at [210, 145] on button "Mark as Stocked" at bounding box center [261, 138] width 183 height 13
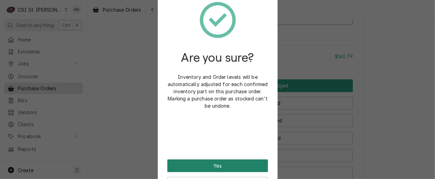
click at [204, 162] on button "Yes" at bounding box center [217, 165] width 101 height 13
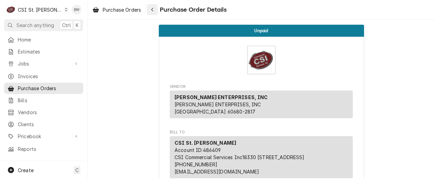
click at [155, 9] on div "Navigate back" at bounding box center [152, 9] width 7 height 7
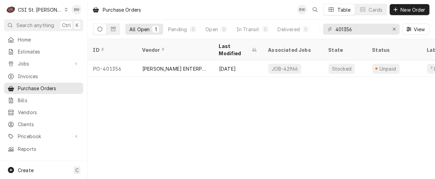
drag, startPoint x: 0, startPoint y: 0, endPoint x: 143, endPoint y: 26, distance: 145.2
click at [143, 23] on div "All Open 1 Pending 0 Open 0 In Transit 0 Delivered 0 Stocked 1" at bounding box center [223, 29] width 196 height 19
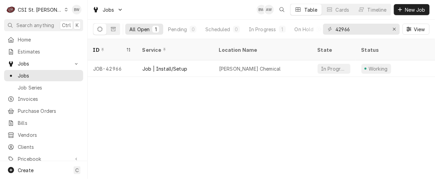
click at [354, 30] on input "42966" at bounding box center [361, 29] width 51 height 11
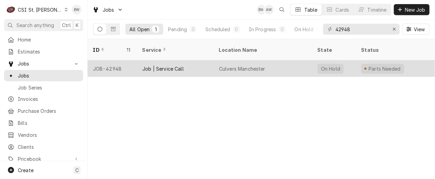
type input "42948"
click at [114, 60] on div "JOB-42948" at bounding box center [112, 68] width 49 height 16
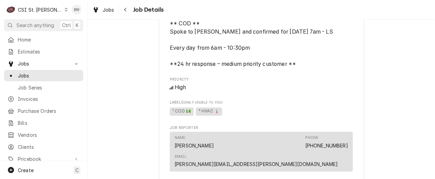
scroll to position [616, 0]
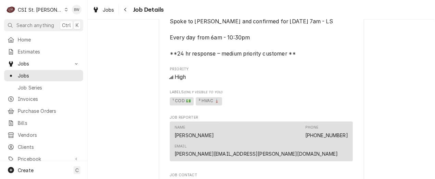
click at [296, 104] on span "¹ COD 💵 ² HVAC 🌡️" at bounding box center [261, 101] width 183 height 10
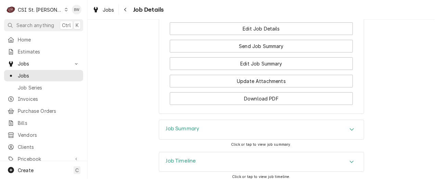
scroll to position [1030, 0]
click at [169, 125] on h3 "Job Summary" at bounding box center [183, 128] width 34 height 7
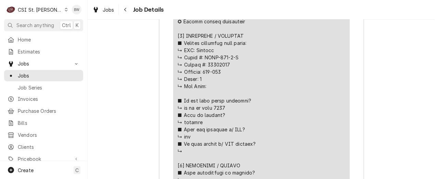
scroll to position [1304, 0]
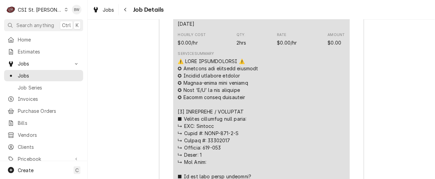
click at [125, 9] on icon "Navigate back" at bounding box center [125, 9] width 3 height 5
